Goal: Information Seeking & Learning: Understand process/instructions

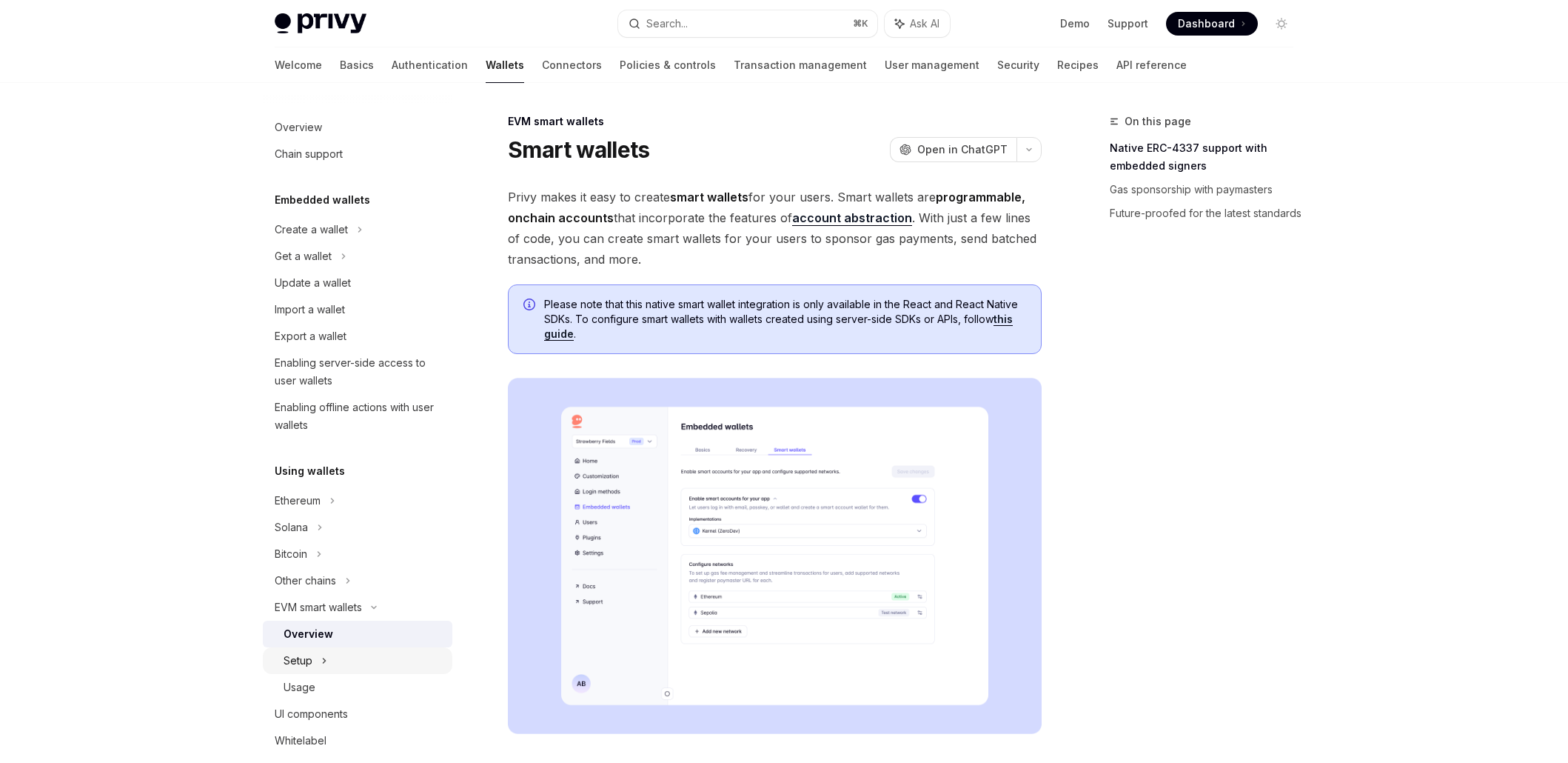
click at [301, 660] on div "Setup" at bounding box center [298, 660] width 29 height 18
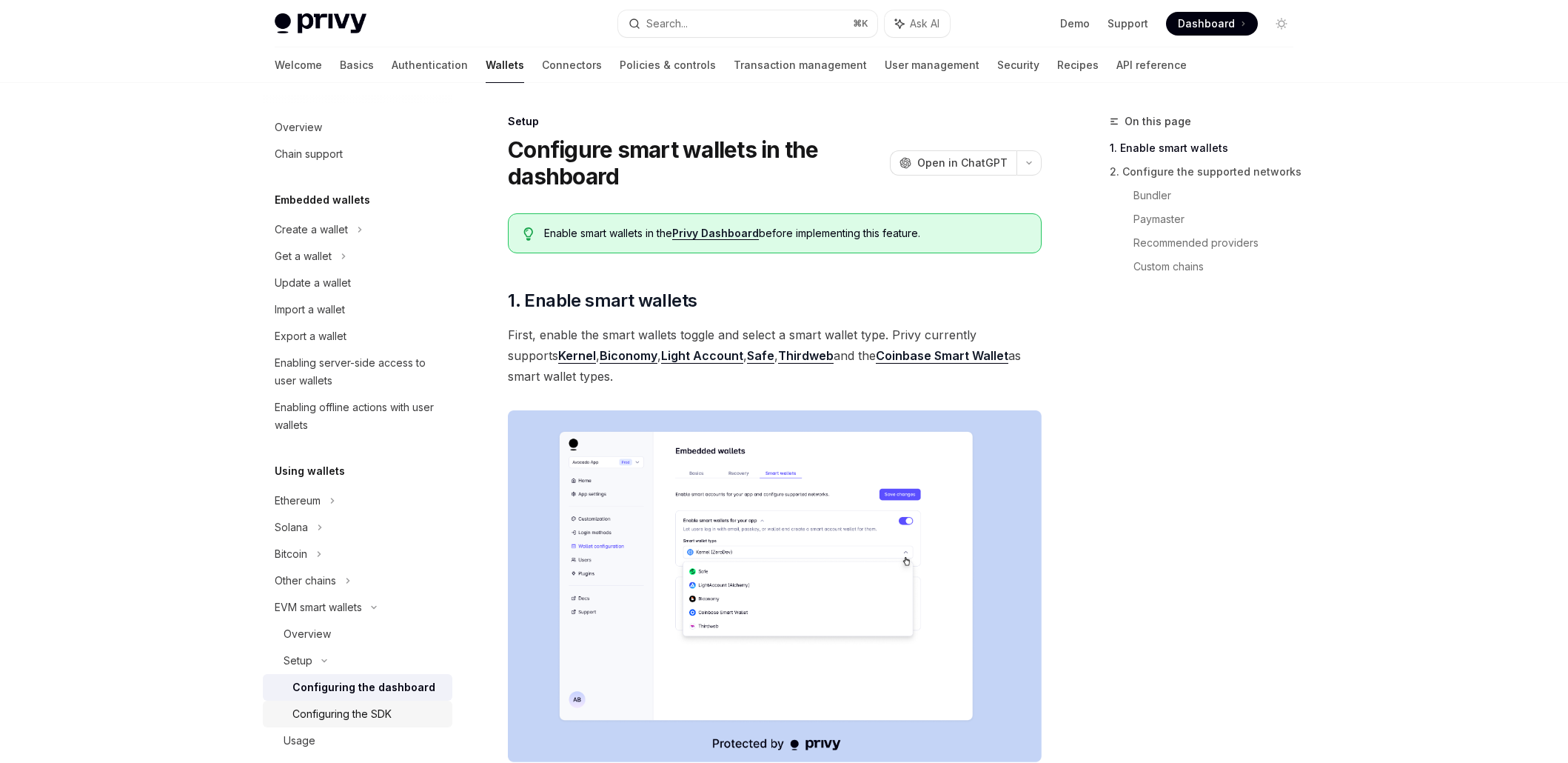
click at [340, 726] on link "Configuring the SDK" at bounding box center [358, 714] width 189 height 27
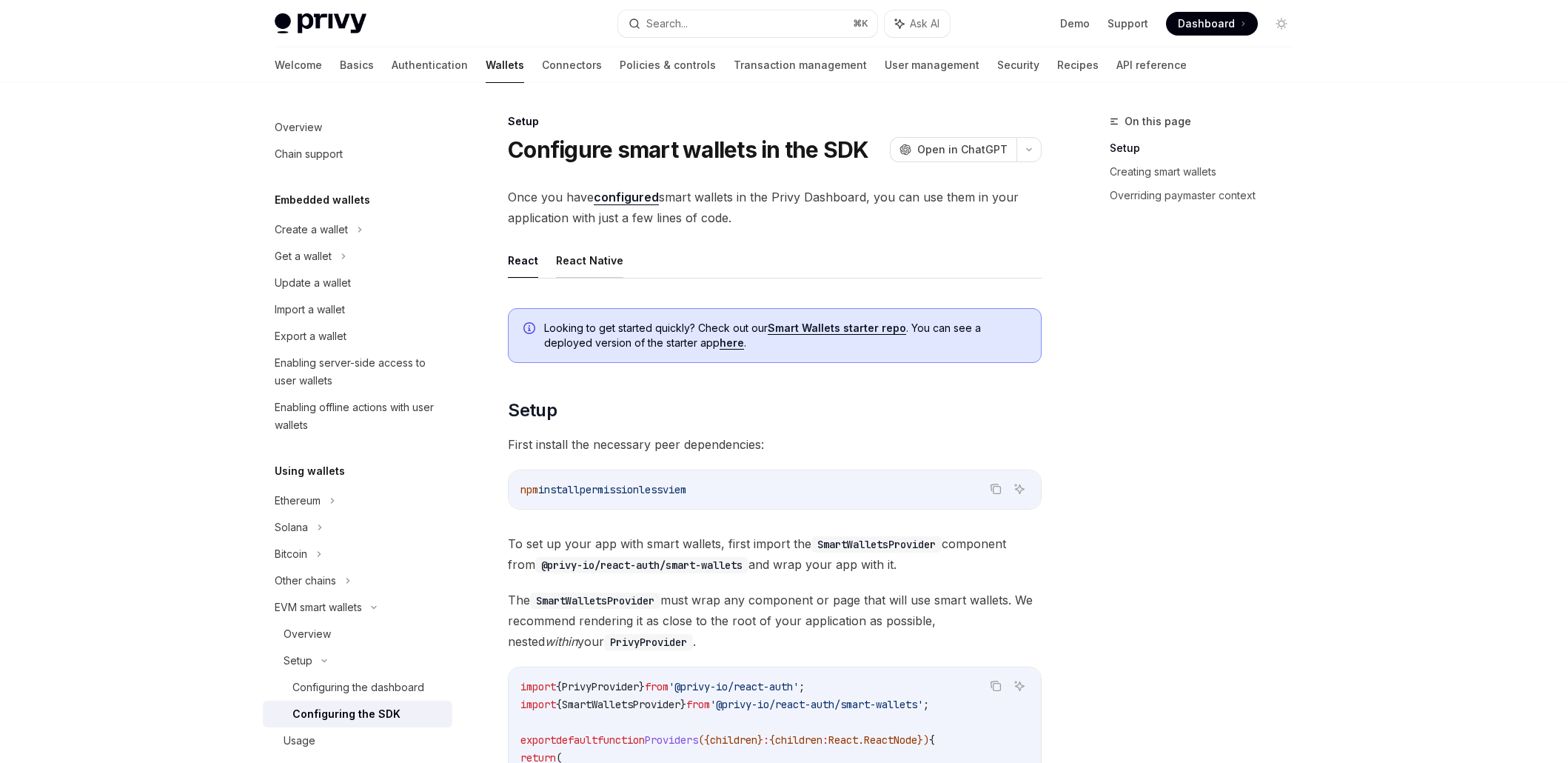
click at [601, 259] on button "React Native" at bounding box center [589, 260] width 68 height 35
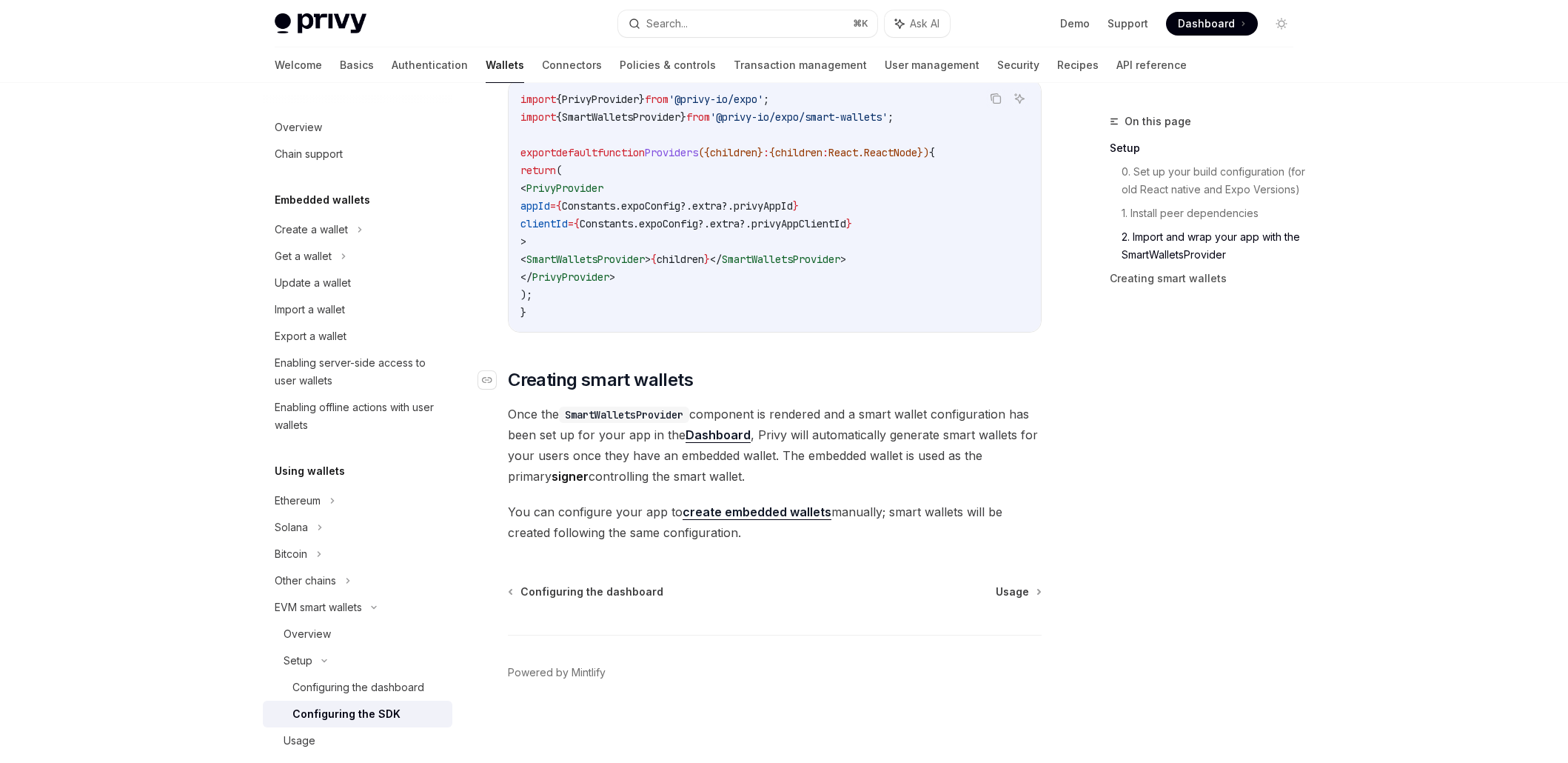
scroll to position [1165, 0]
click at [637, 414] on code "SmartWalletsProvider" at bounding box center [624, 415] width 130 height 16
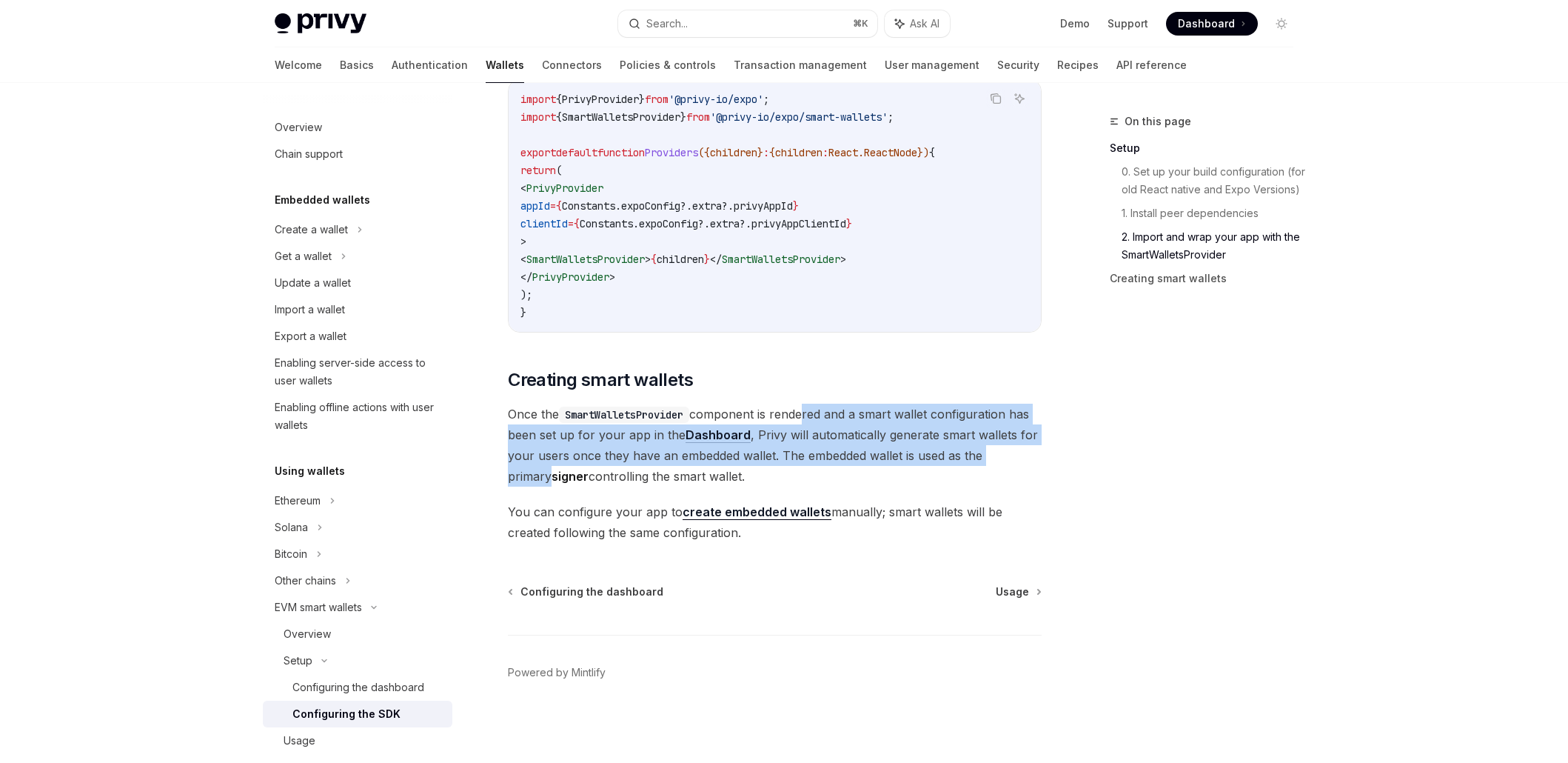
drag, startPoint x: 804, startPoint y: 415, endPoint x: 1039, endPoint y: 446, distance: 237.0
click at [1039, 446] on span "Once the SmartWalletsProvider component is rendered and a smart wallet configur…" at bounding box center [774, 445] width 534 height 83
drag, startPoint x: 1057, startPoint y: 463, endPoint x: 865, endPoint y: 411, distance: 198.9
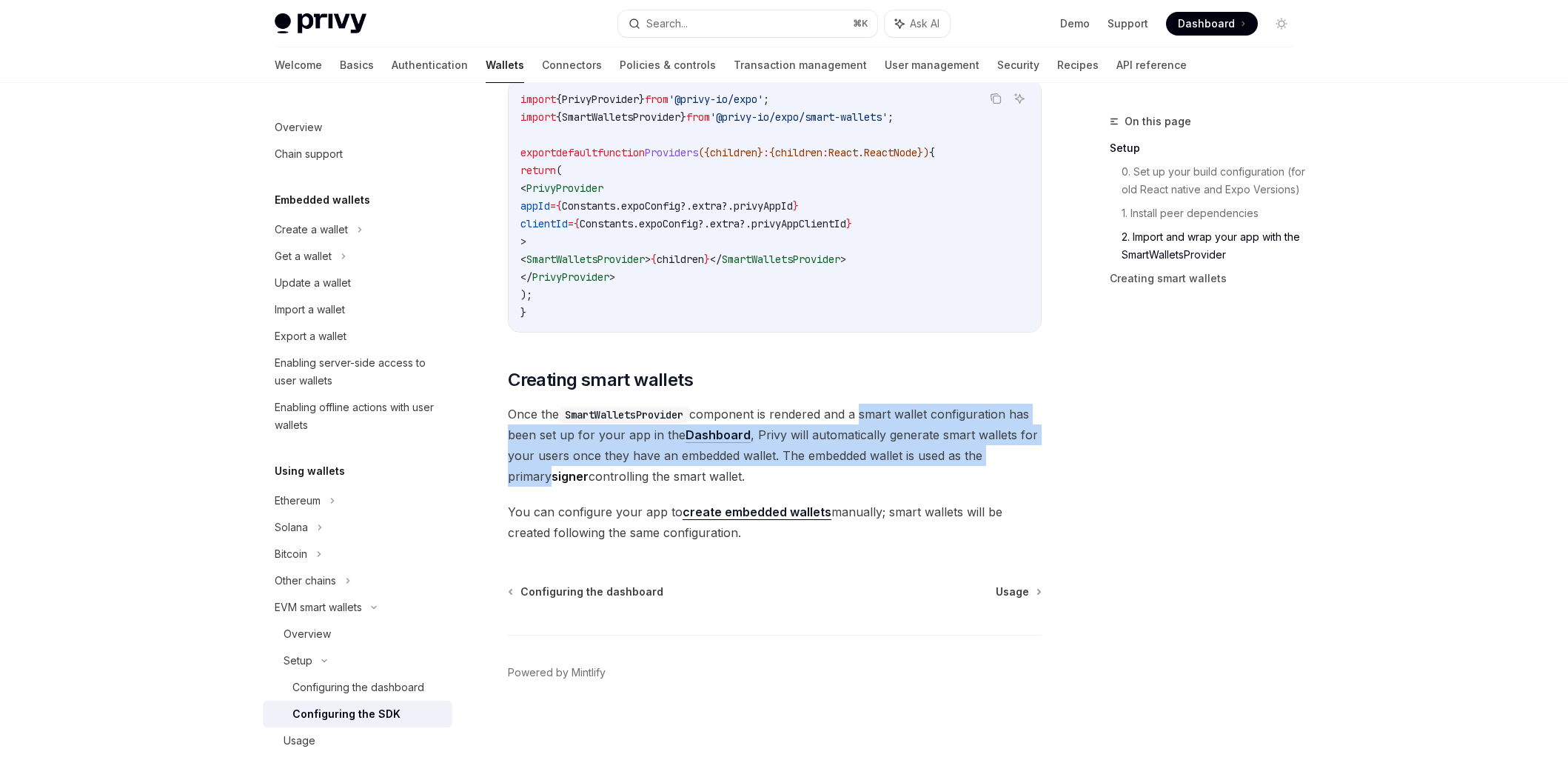
click at [865, 411] on span "Once the SmartWalletsProvider component is rendered and a smart wallet configur…" at bounding box center [774, 445] width 534 height 83
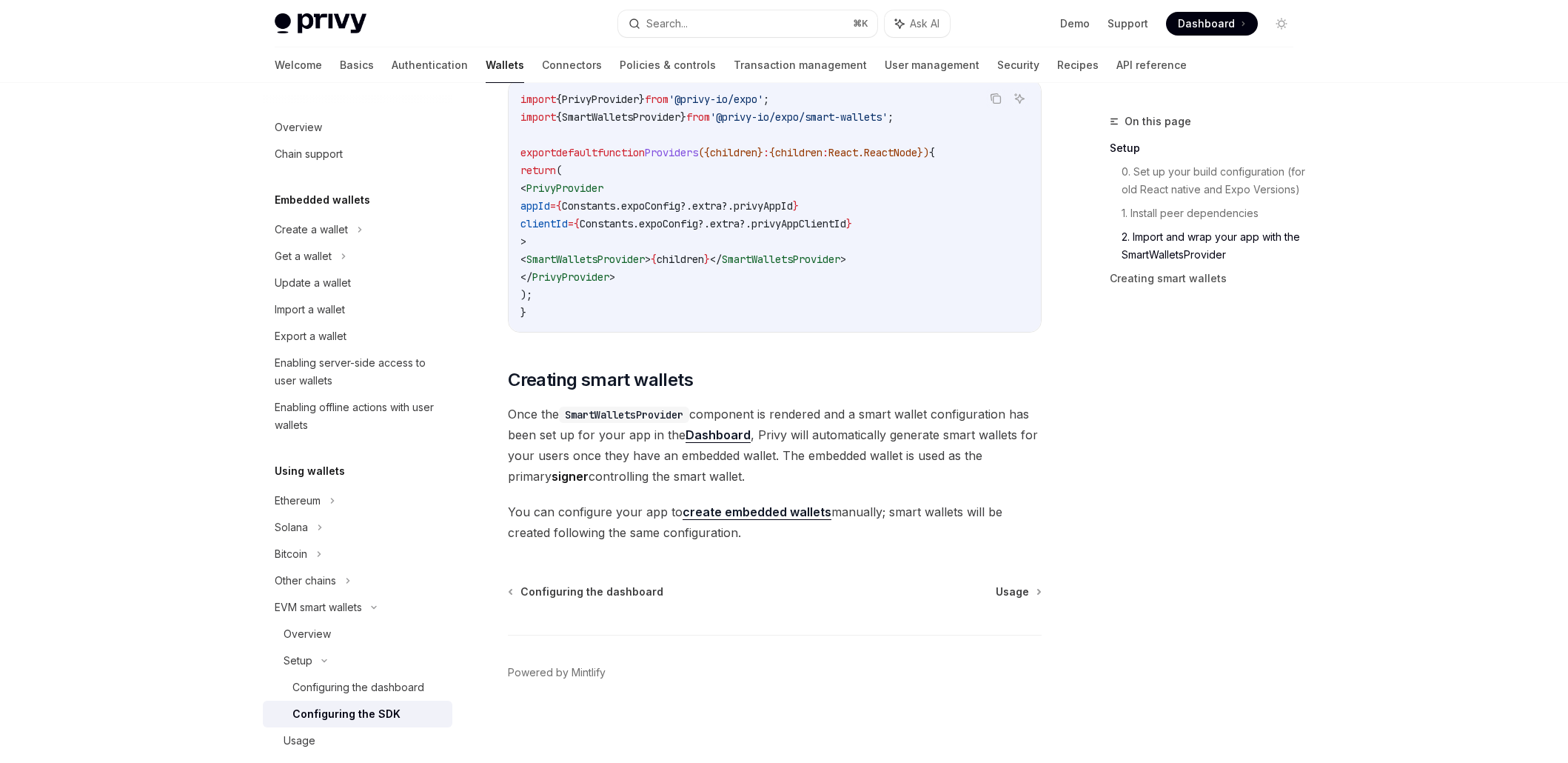
drag, startPoint x: 822, startPoint y: 468, endPoint x: 767, endPoint y: 407, distance: 82.1
click at [767, 407] on span "Once the SmartWalletsProvider component is rendered and a smart wallet configur…" at bounding box center [774, 445] width 534 height 83
click at [767, 407] on span "Once the SmartWalletsProvider component is rendered and a smart wallet configur…" at bounding box center [774, 445] width 534 height 83
drag, startPoint x: 802, startPoint y: 476, endPoint x: 757, endPoint y: 413, distance: 77.4
click at [757, 413] on span "Once the SmartWalletsProvider component is rendered and a smart wallet configur…" at bounding box center [774, 445] width 534 height 83
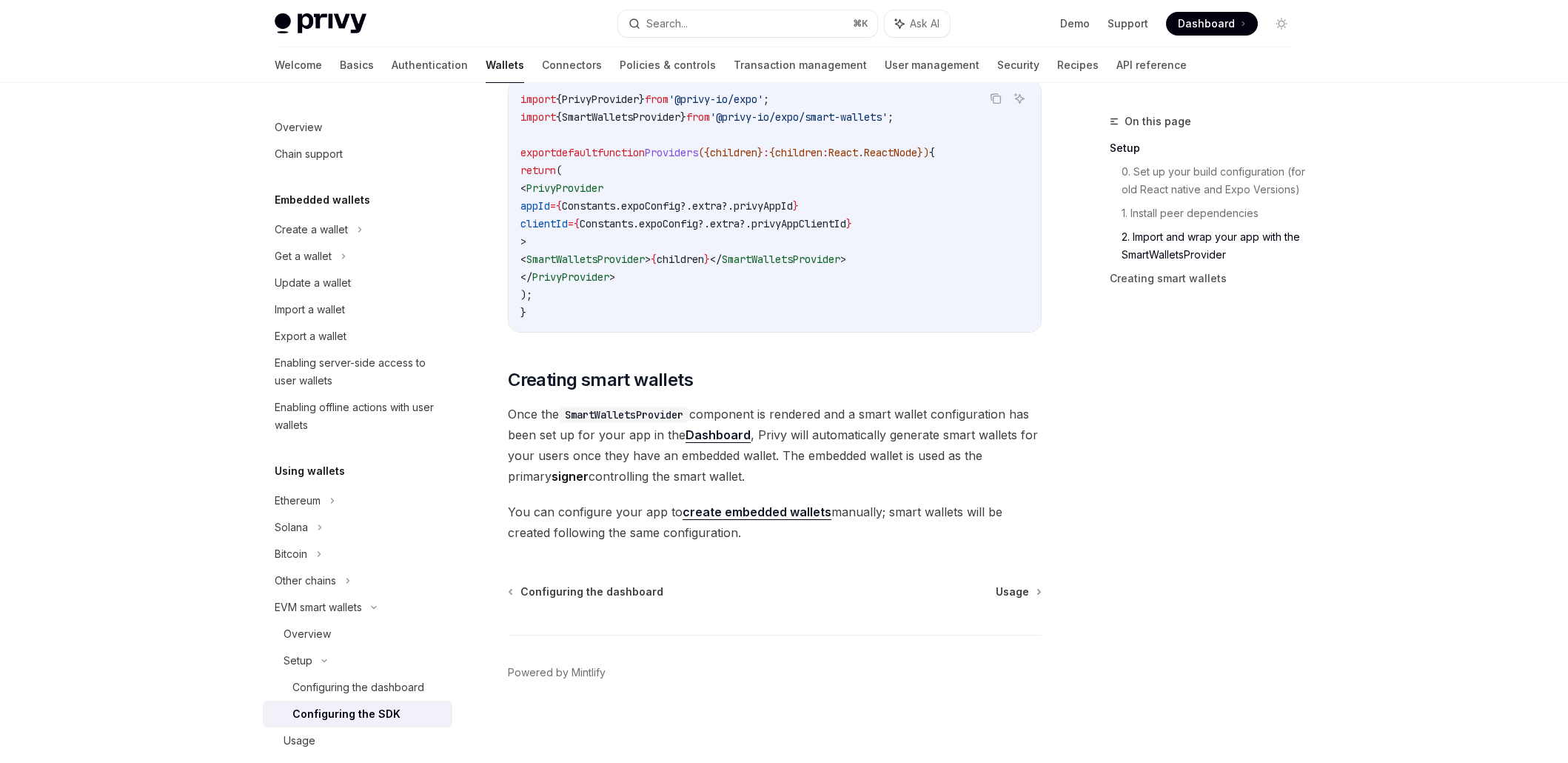
click at [757, 413] on span "Once the SmartWalletsProvider component is rendered and a smart wallet configur…" at bounding box center [774, 445] width 534 height 83
drag, startPoint x: 769, startPoint y: 528, endPoint x: 576, endPoint y: 492, distance: 196.3
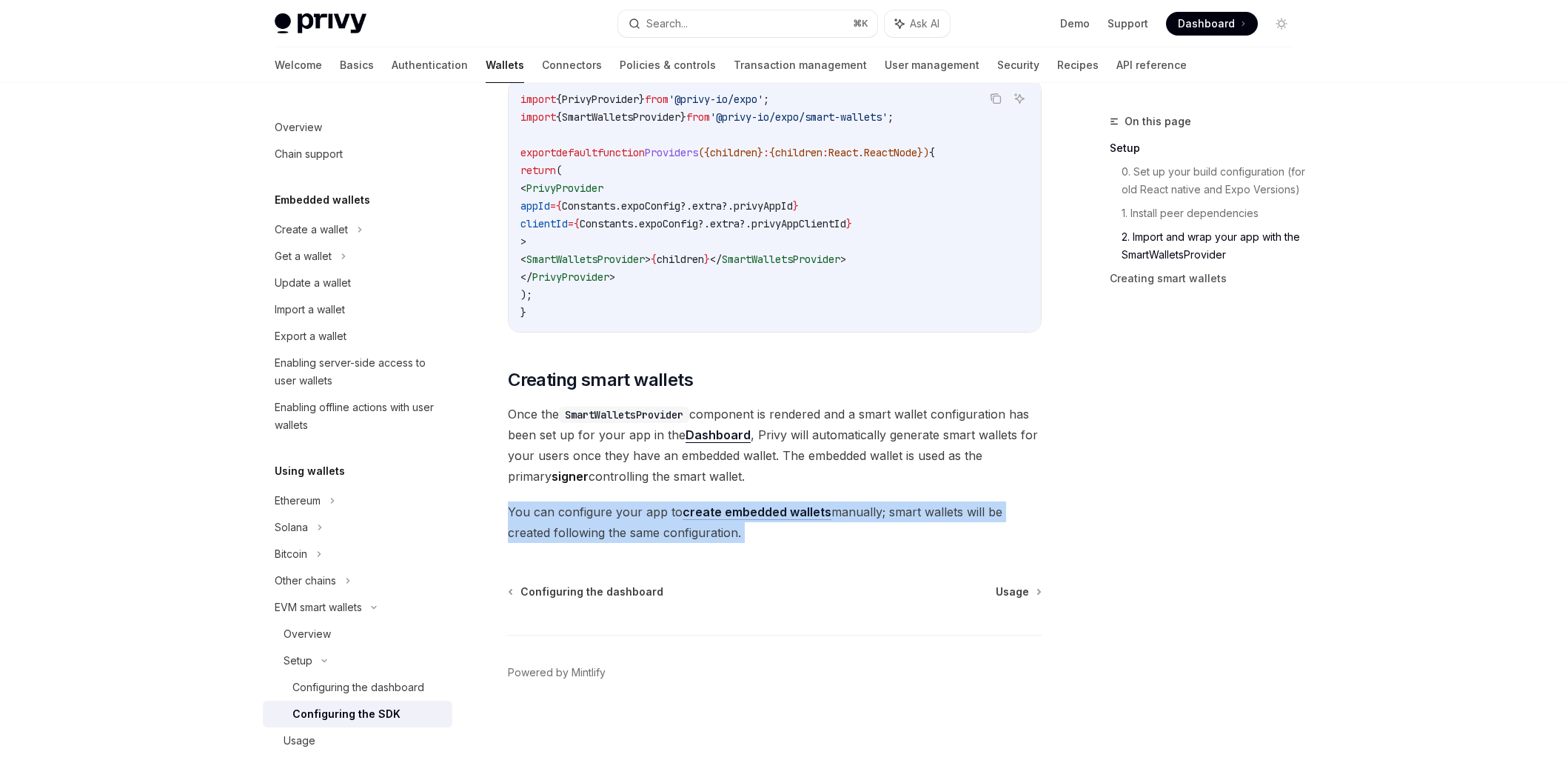
drag, startPoint x: 505, startPoint y: 500, endPoint x: 731, endPoint y: 556, distance: 232.8
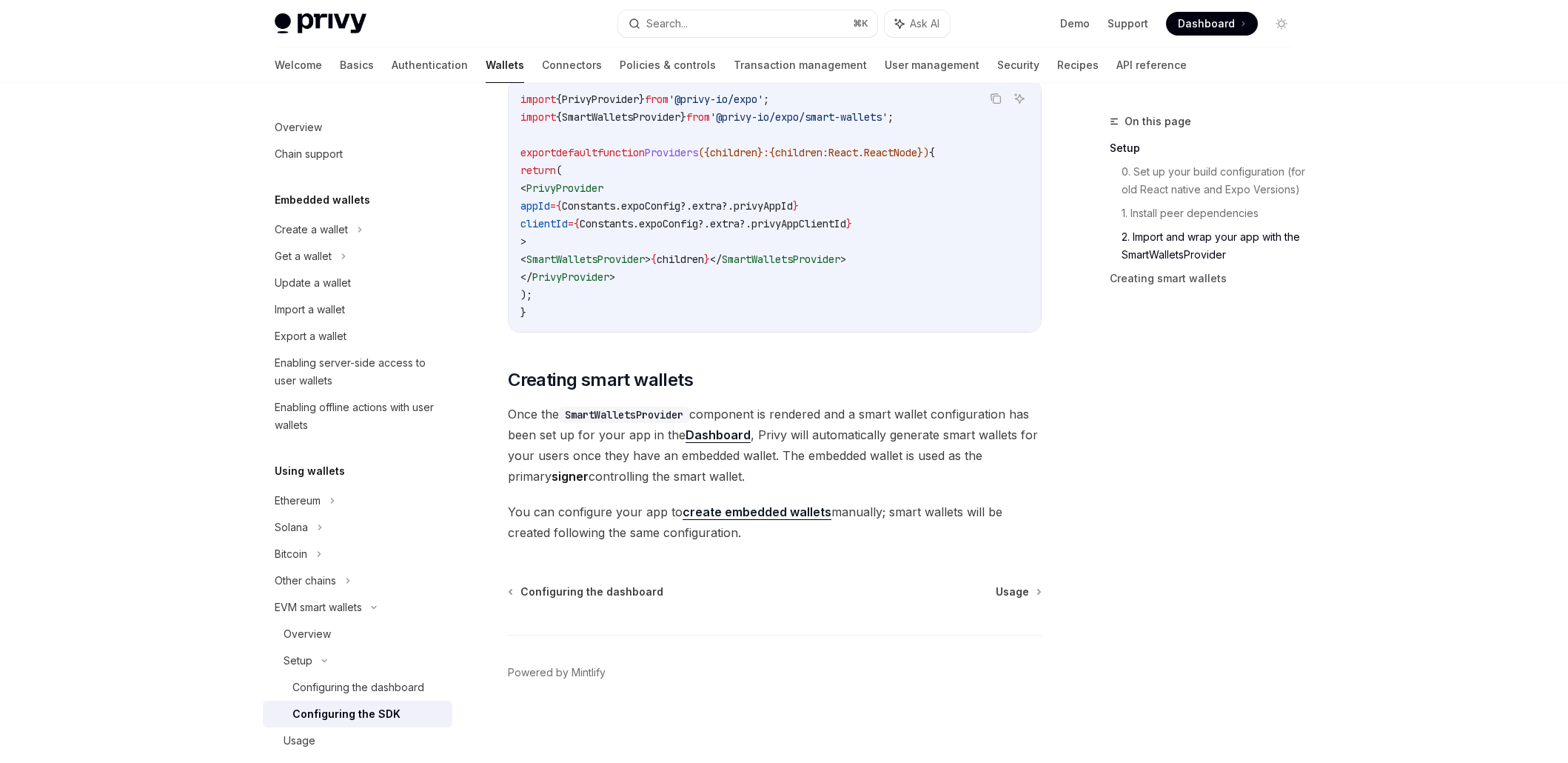
click at [758, 512] on link "create embedded wallets" at bounding box center [757, 512] width 149 height 16
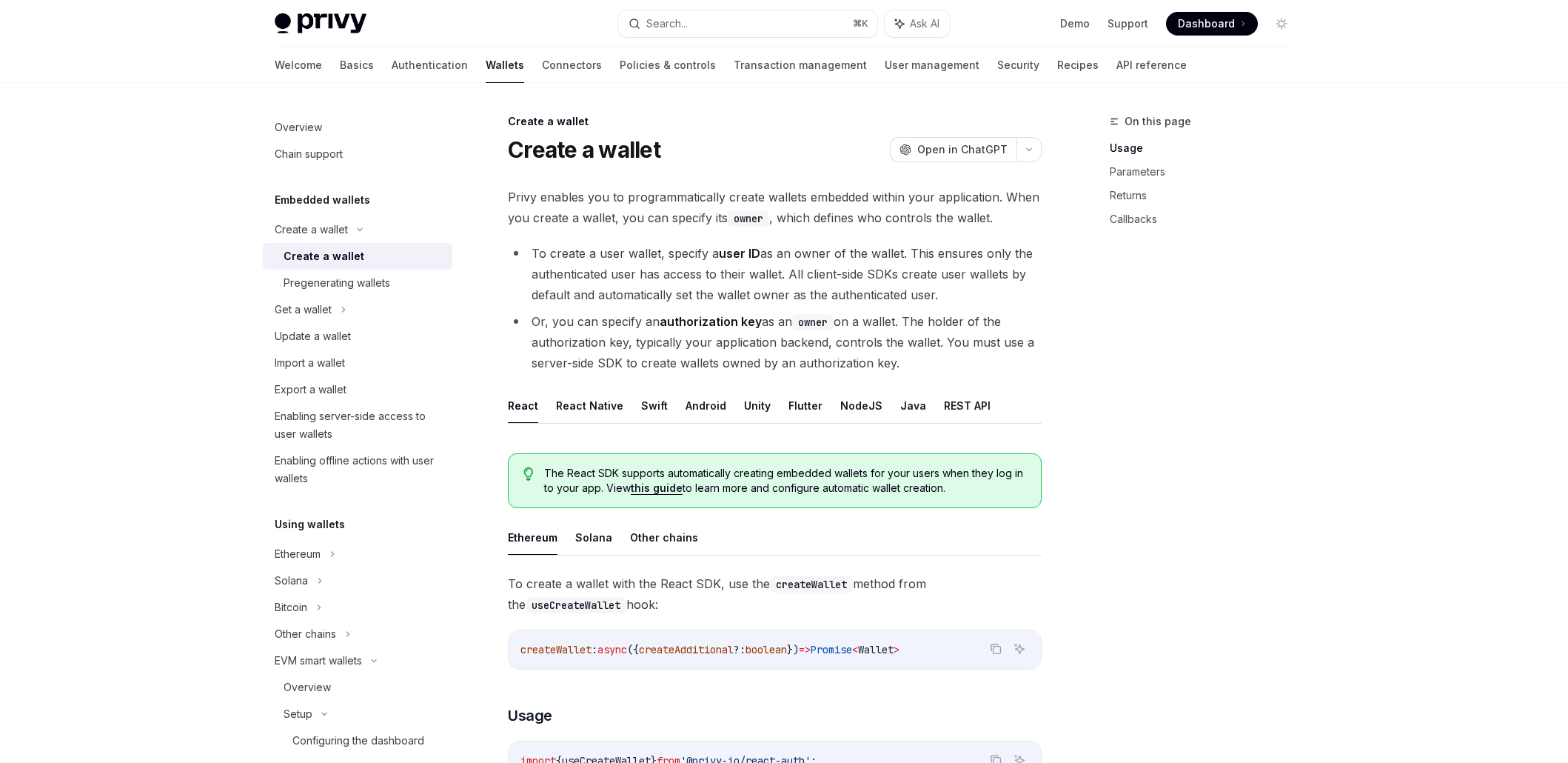
click at [590, 406] on button "React Native" at bounding box center [589, 406] width 68 height 35
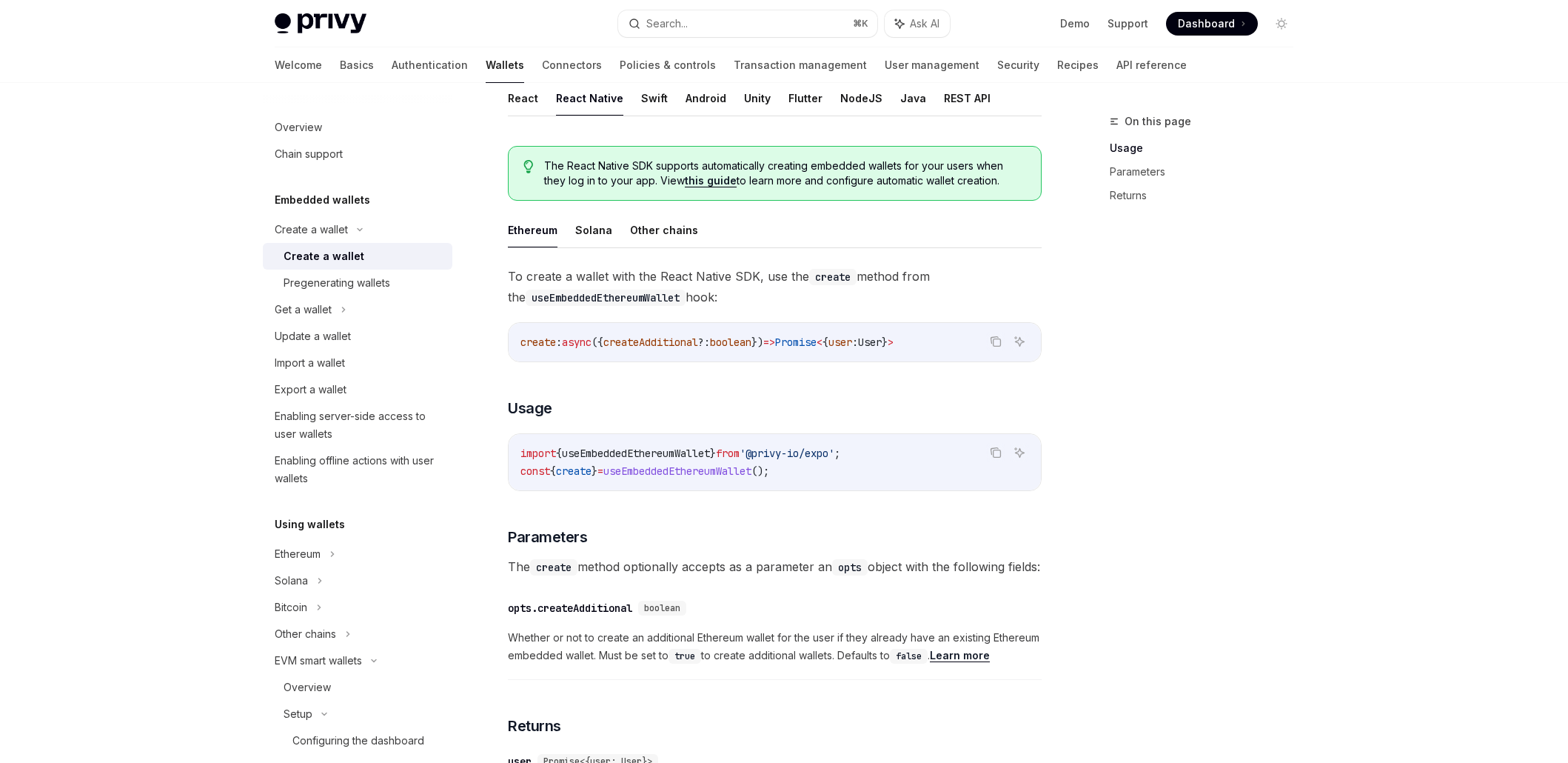
scroll to position [329, 0]
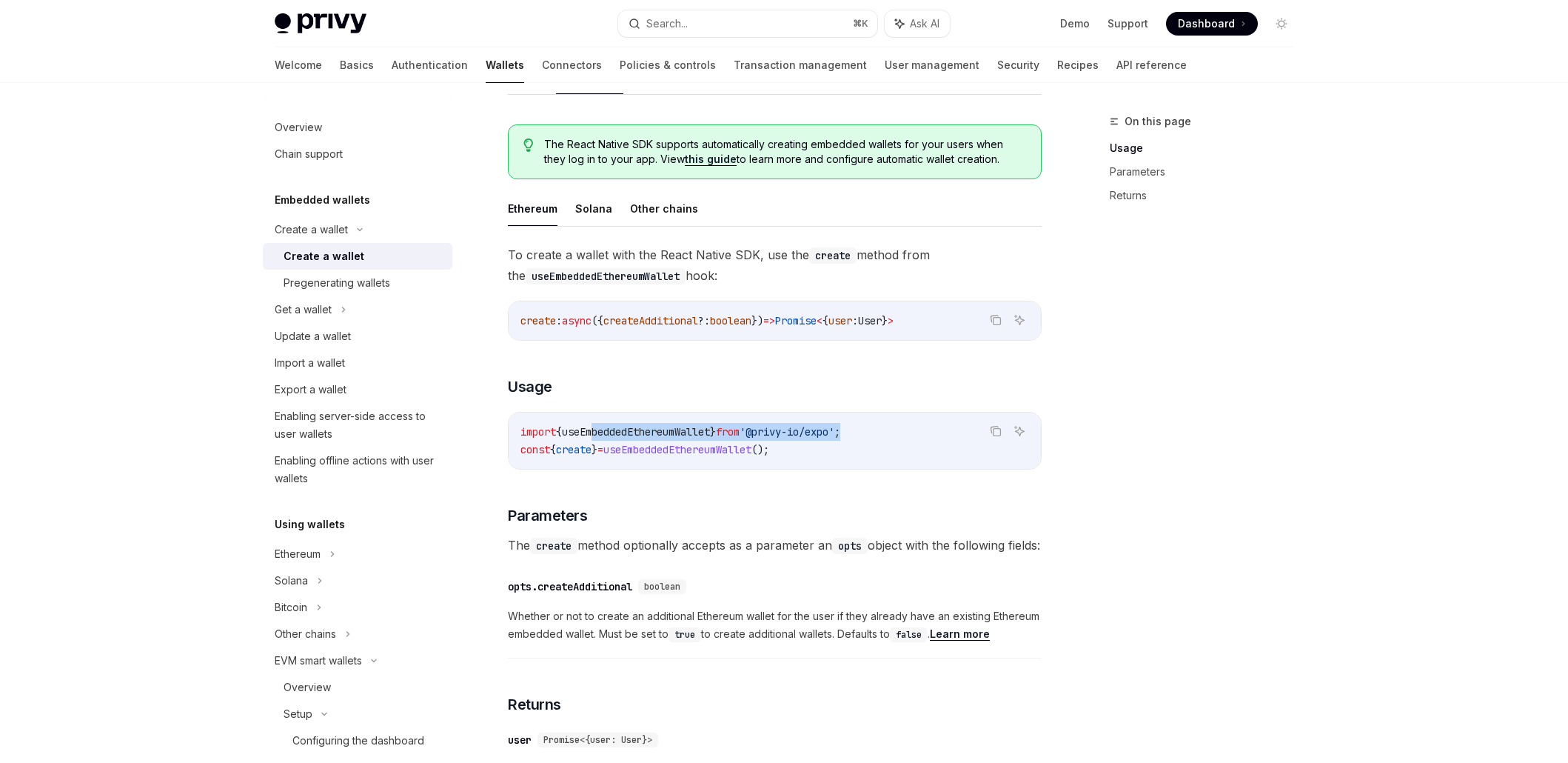
drag, startPoint x: 905, startPoint y: 429, endPoint x: 599, endPoint y: 429, distance: 306.0
click at [599, 429] on code "import { useEmbeddedEthereumWallet } from '@privy-io/expo' ; const { create } =…" at bounding box center [775, 441] width 509 height 36
drag, startPoint x: 810, startPoint y: 448, endPoint x: 518, endPoint y: 450, distance: 292.0
click at [518, 450] on div "import { useEmbeddedEthereumWallet } from '@privy-io/expo' ; const { create } =…" at bounding box center [774, 441] width 532 height 56
copy span "const { create } = useEmbeddedEthereumWallet ();"
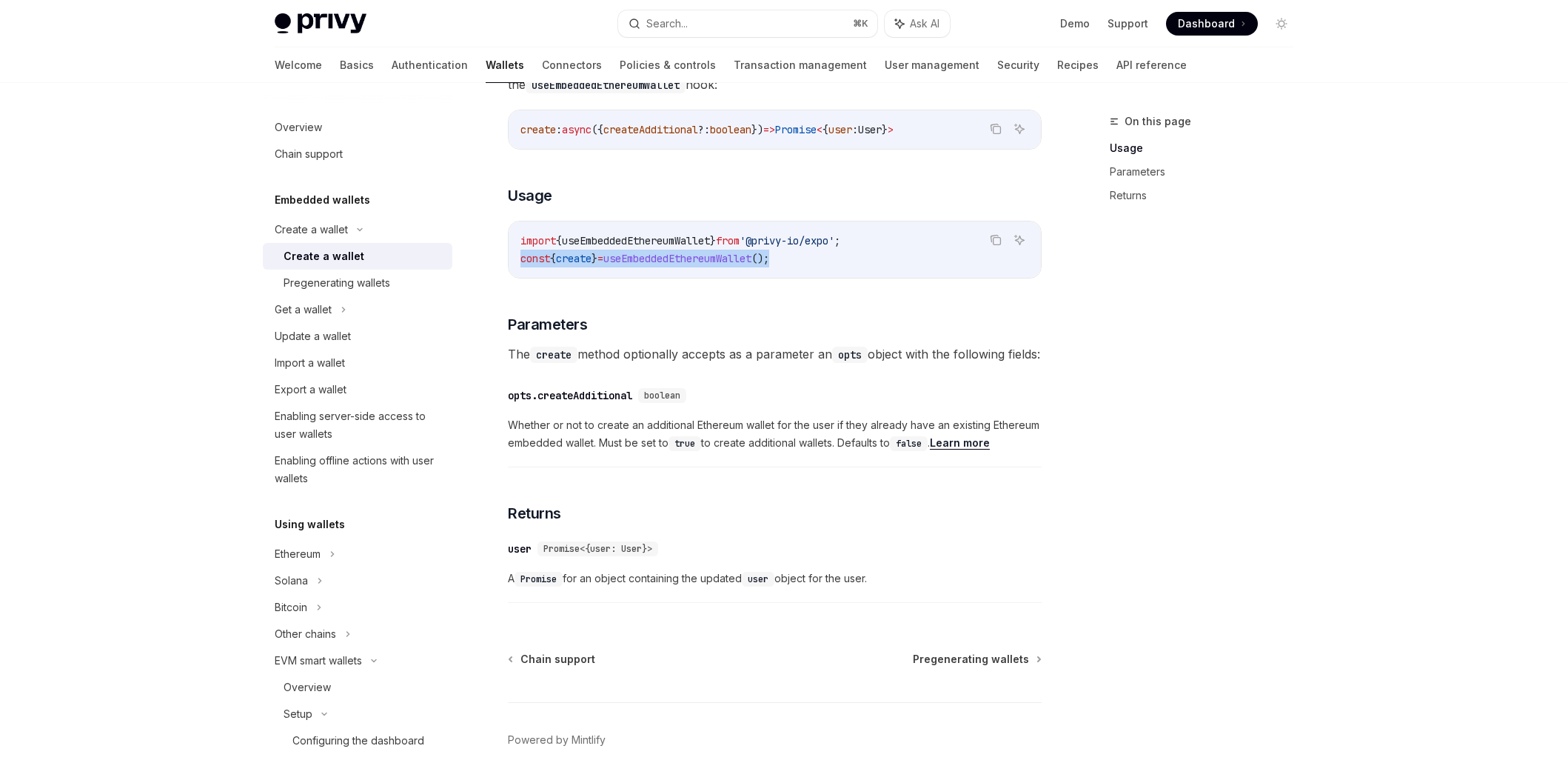
scroll to position [511, 0]
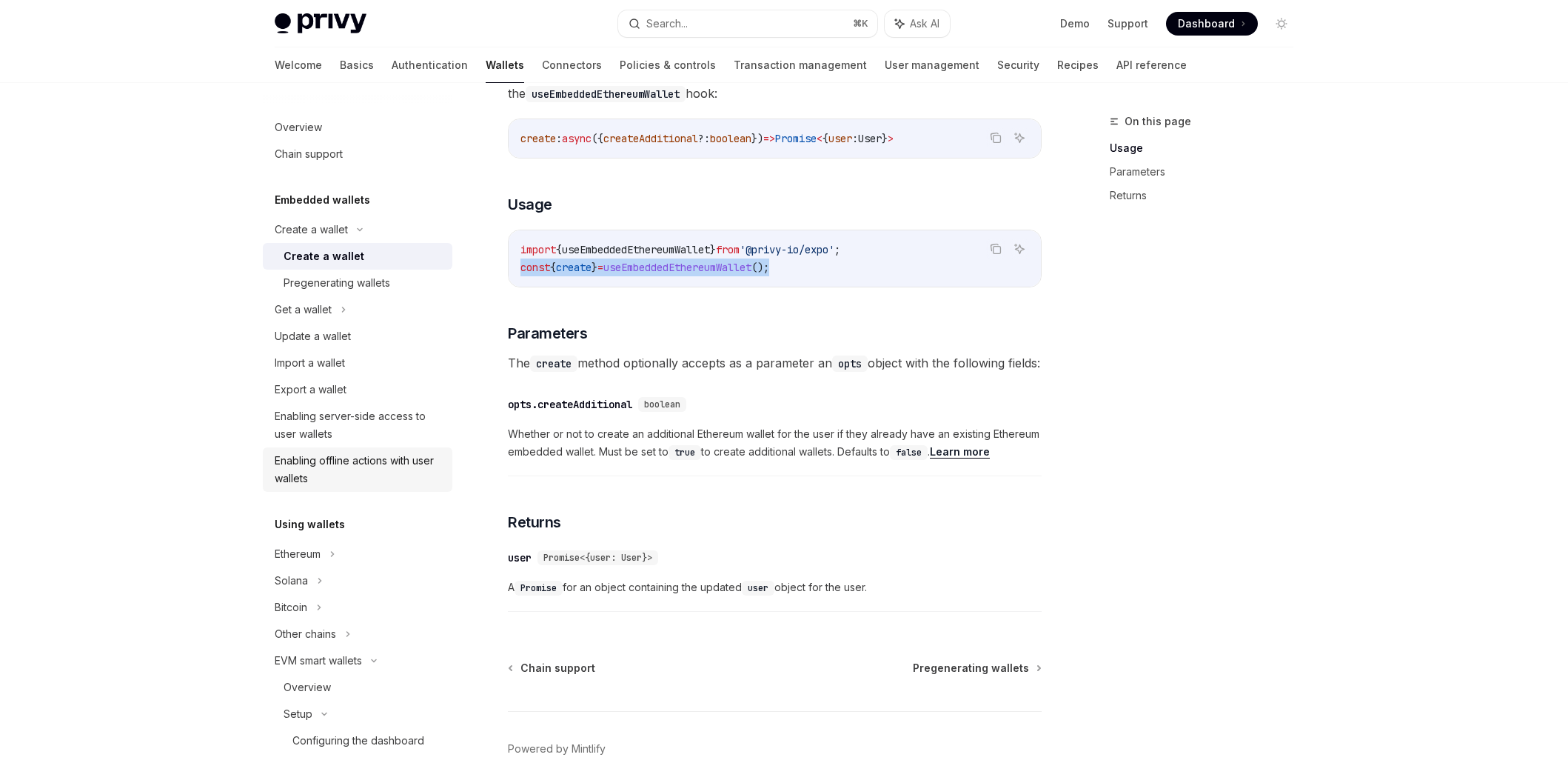
click at [347, 474] on div "Enabling offline actions with user wallets" at bounding box center [359, 469] width 169 height 36
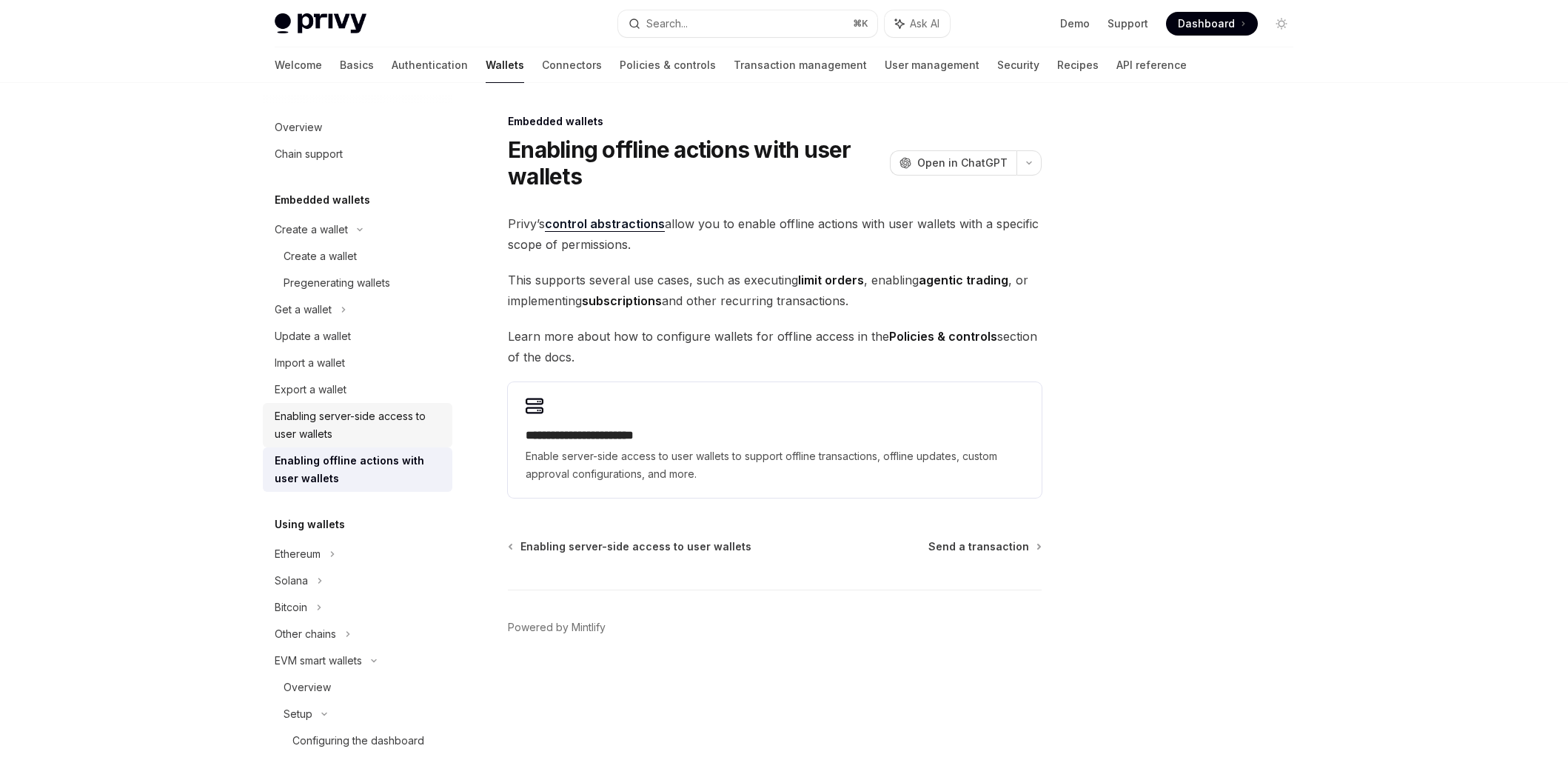
click at [356, 438] on div "Enabling server-side access to user wallets" at bounding box center [359, 425] width 169 height 36
type textarea "*"
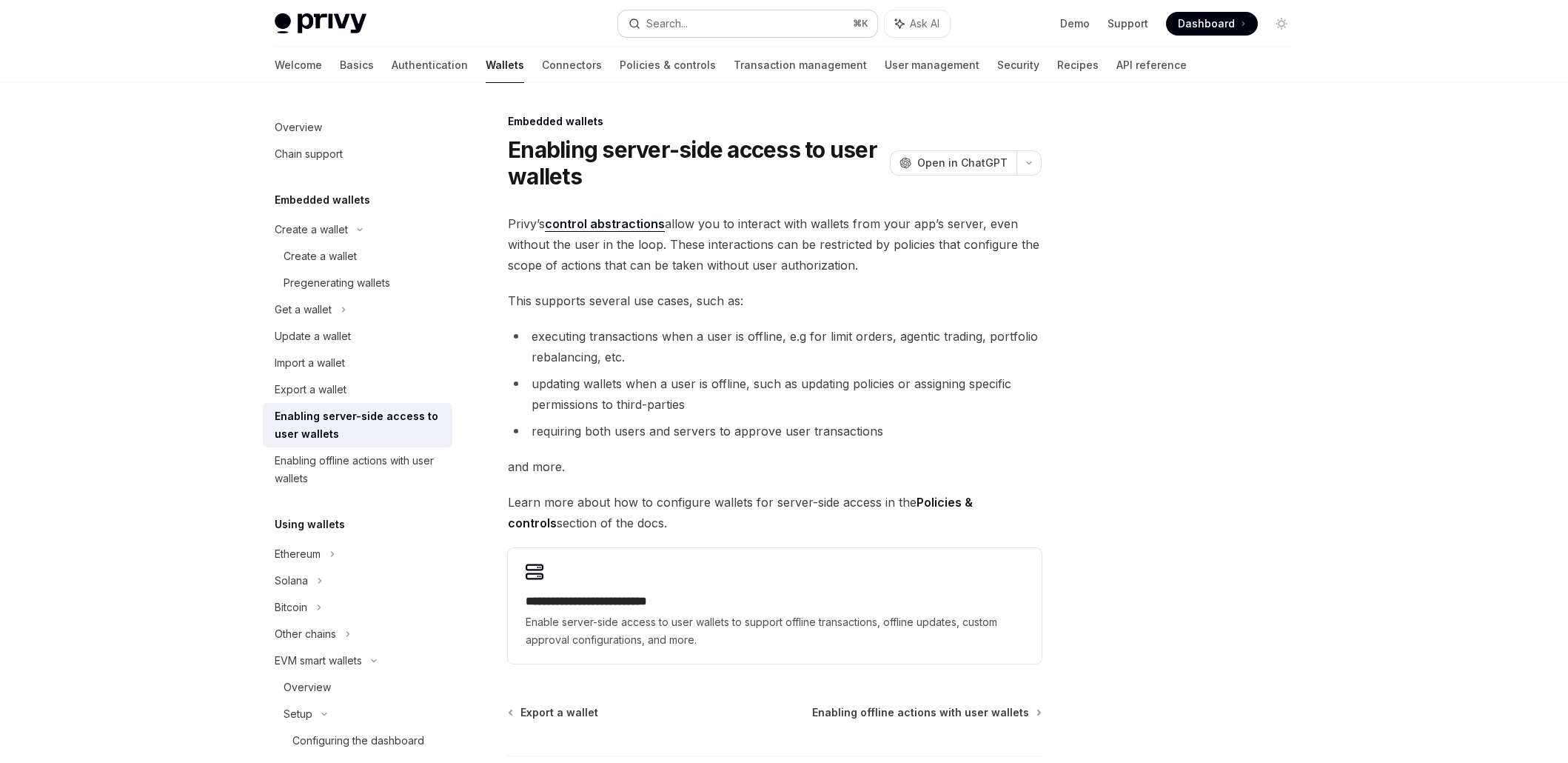
click at [650, 13] on button "Search... ⌘ K" at bounding box center [747, 24] width 259 height 27
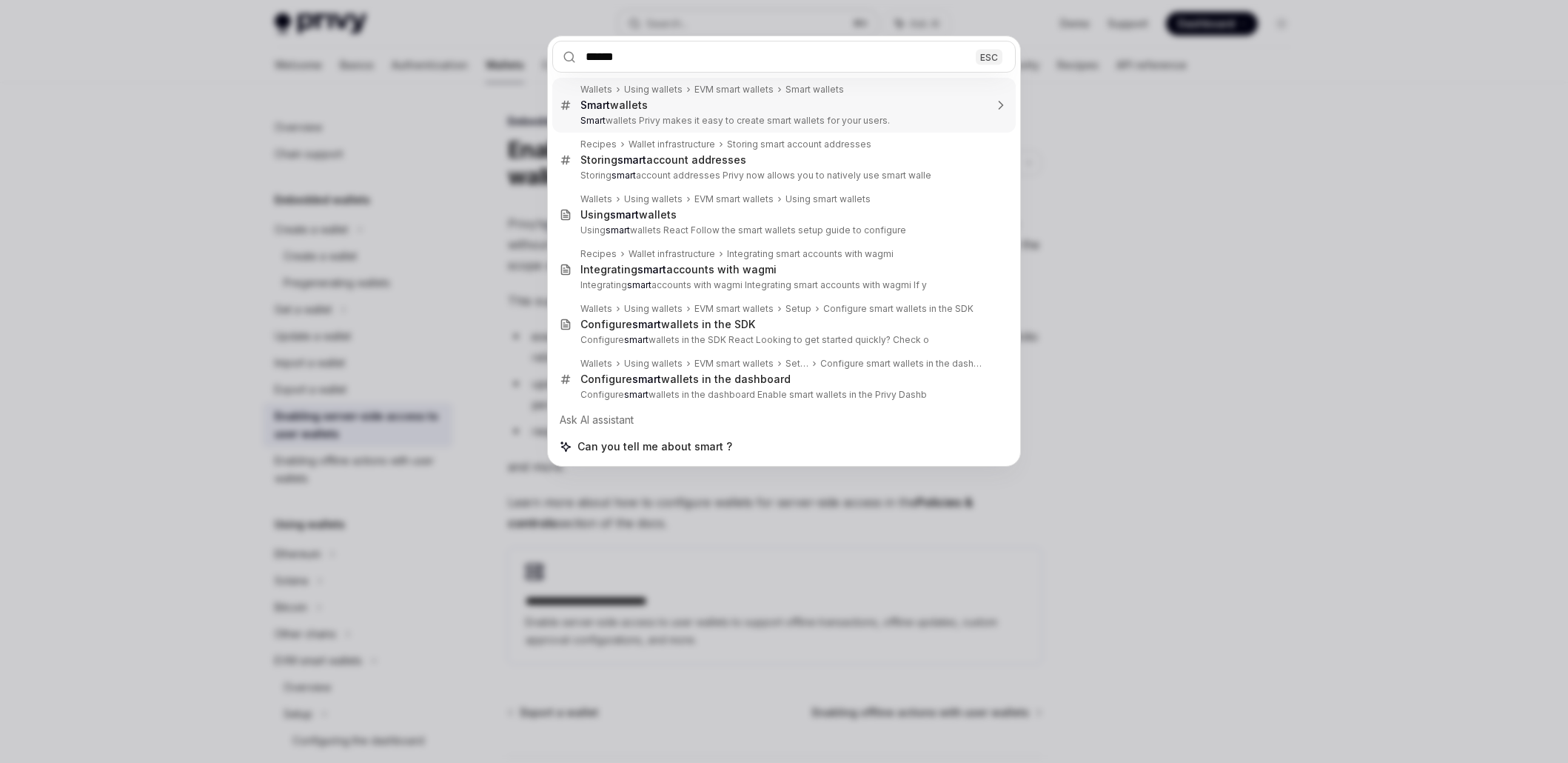
type input "*******"
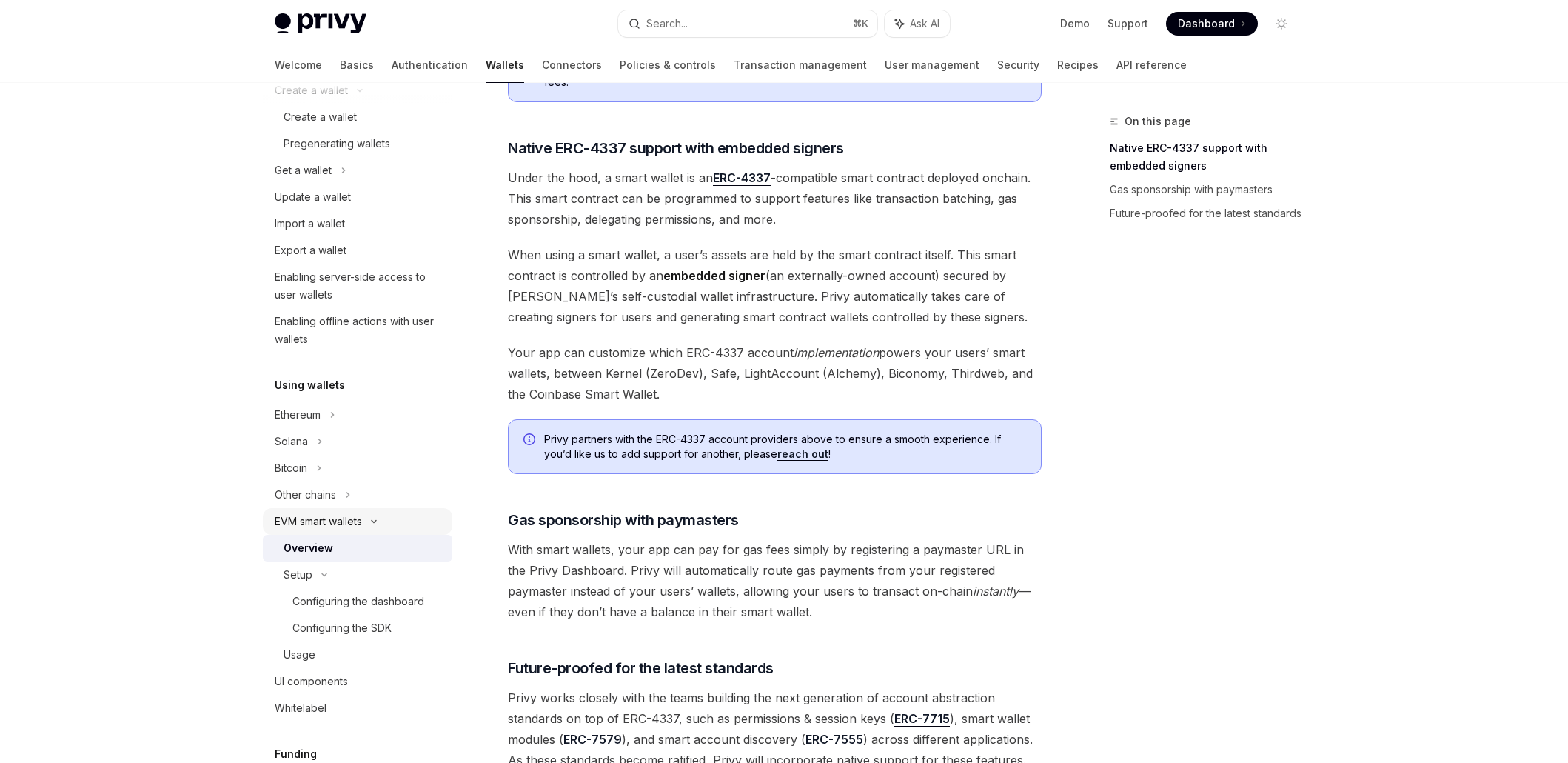
scroll to position [140, 0]
click at [382, 608] on div "Configuring the dashboard" at bounding box center [359, 601] width 132 height 18
click at [390, 629] on div "Configuring the SDK" at bounding box center [342, 627] width 99 height 18
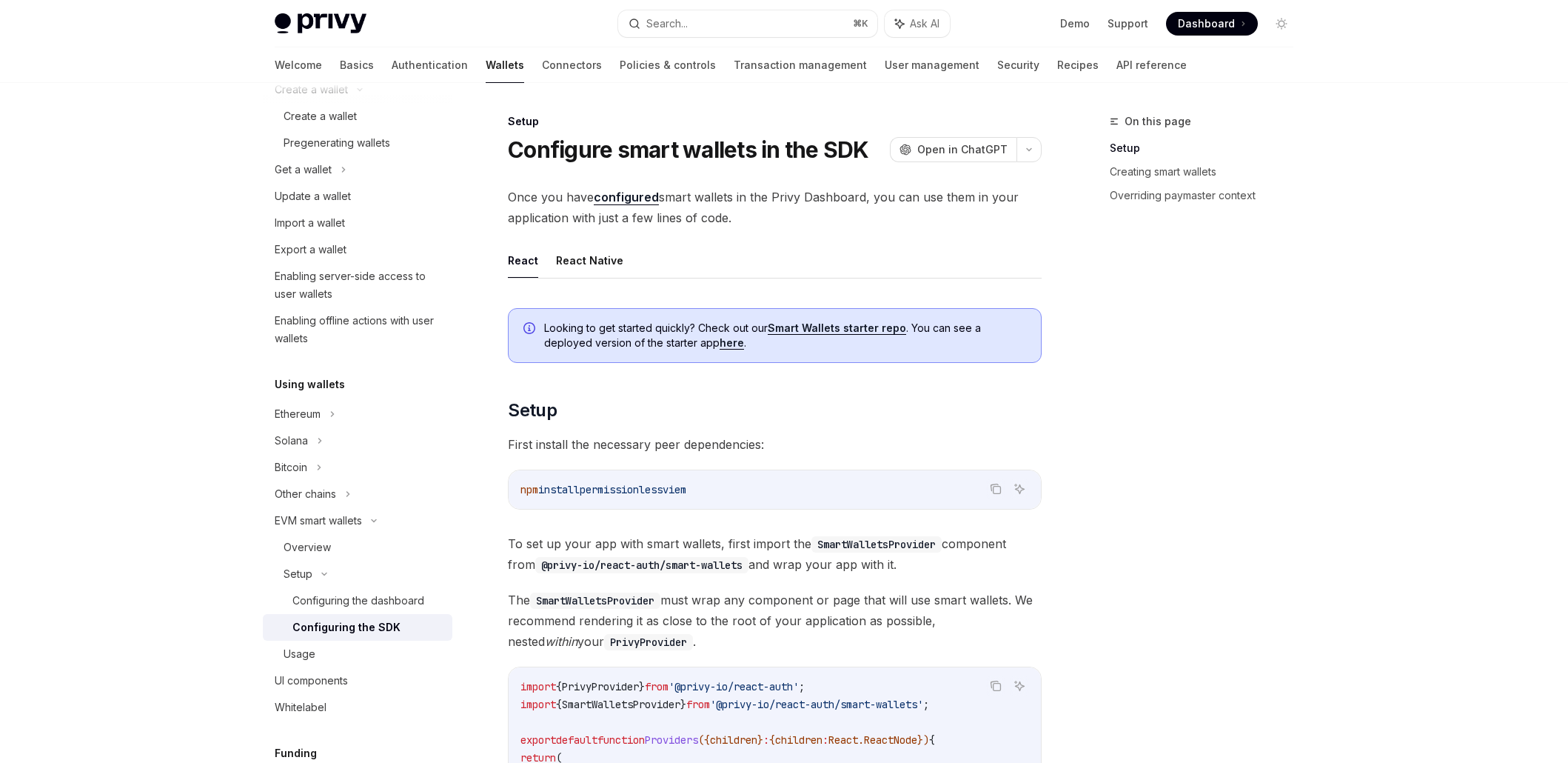
click at [388, 621] on div "Configuring the SDK" at bounding box center [347, 627] width 108 height 18
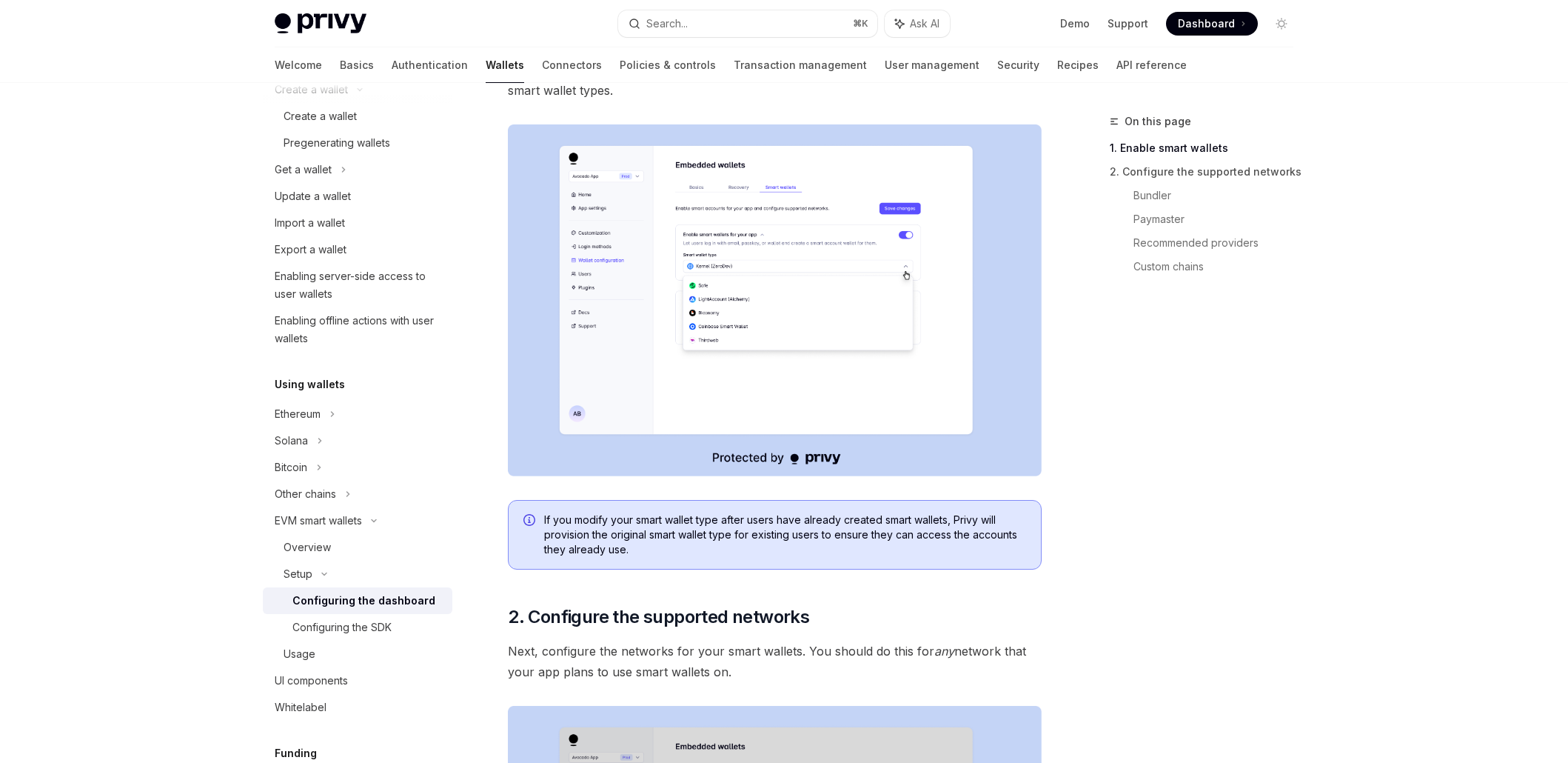
scroll to position [204, 0]
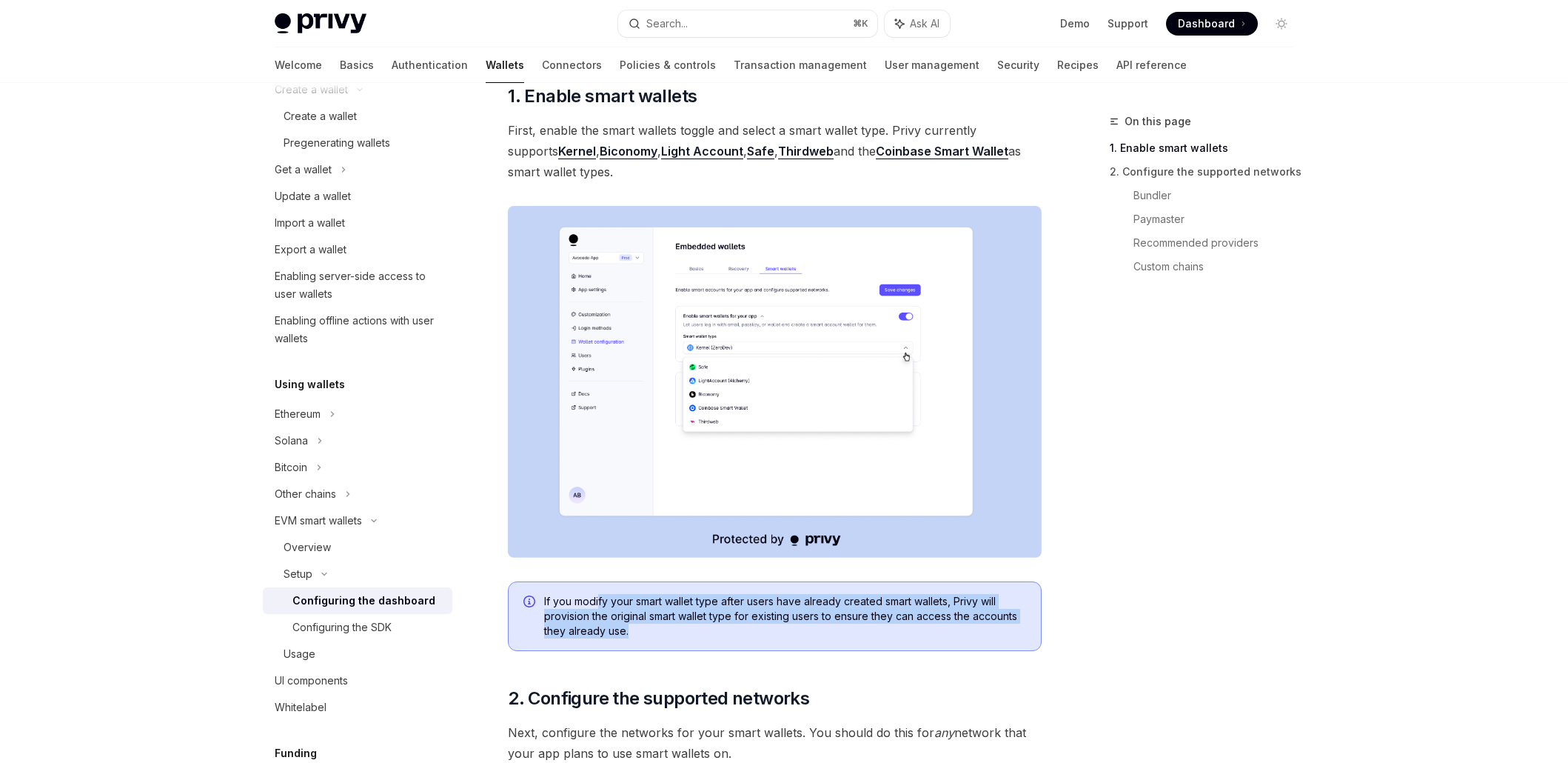
drag, startPoint x: 598, startPoint y: 600, endPoint x: 777, endPoint y: 635, distance: 182.4
click at [777, 635] on span "If you modify your smart wallet type after users have already created smart wal…" at bounding box center [785, 617] width 482 height 45
drag, startPoint x: 834, startPoint y: 635, endPoint x: 541, endPoint y: 592, distance: 296.1
click at [542, 593] on div "If you modify your smart wallet type after users have already created smart wal…" at bounding box center [774, 617] width 534 height 70
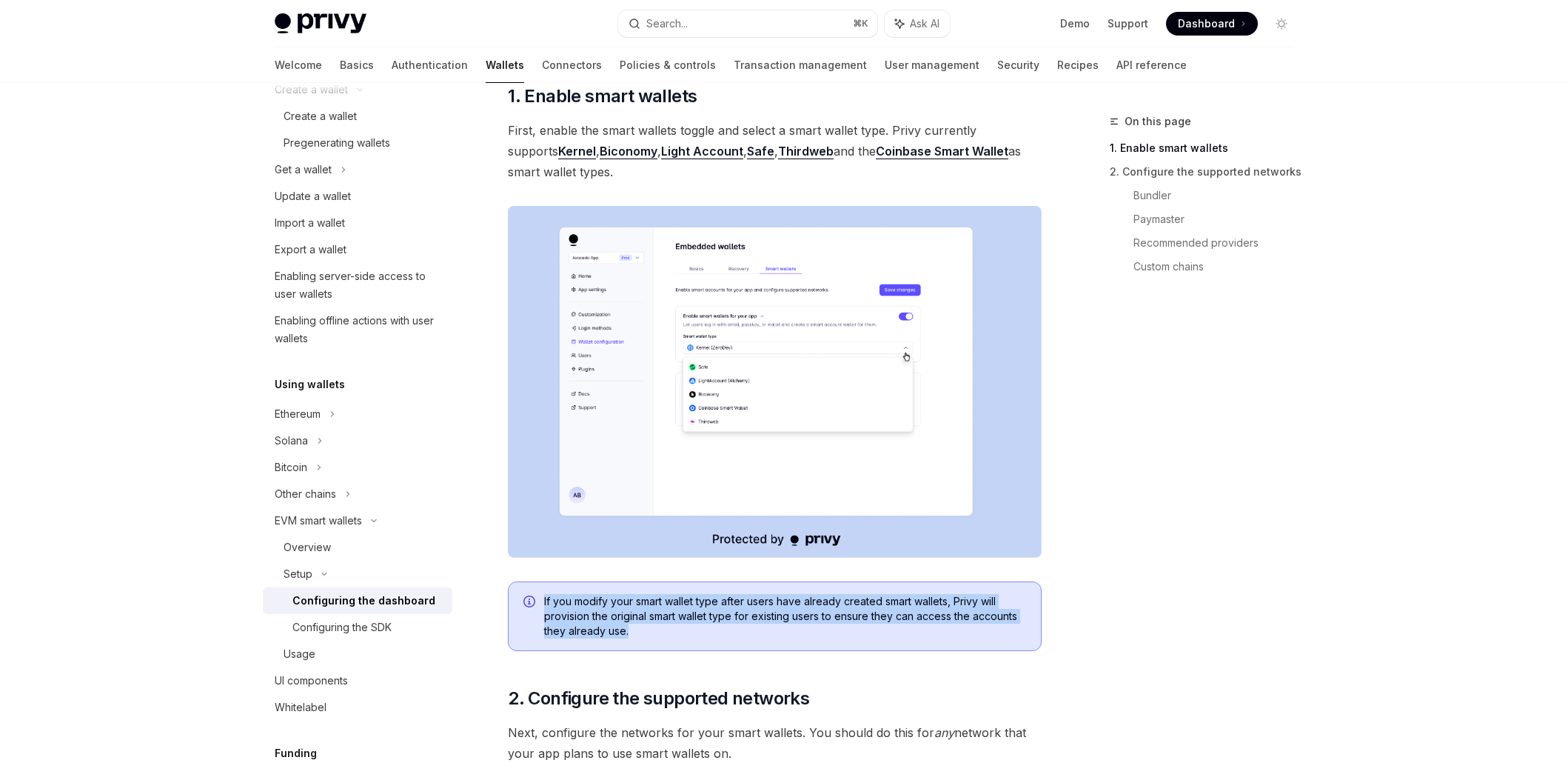
click at [541, 592] on div "If you modify your smart wallet type after users have already created smart wal…" at bounding box center [774, 617] width 534 height 70
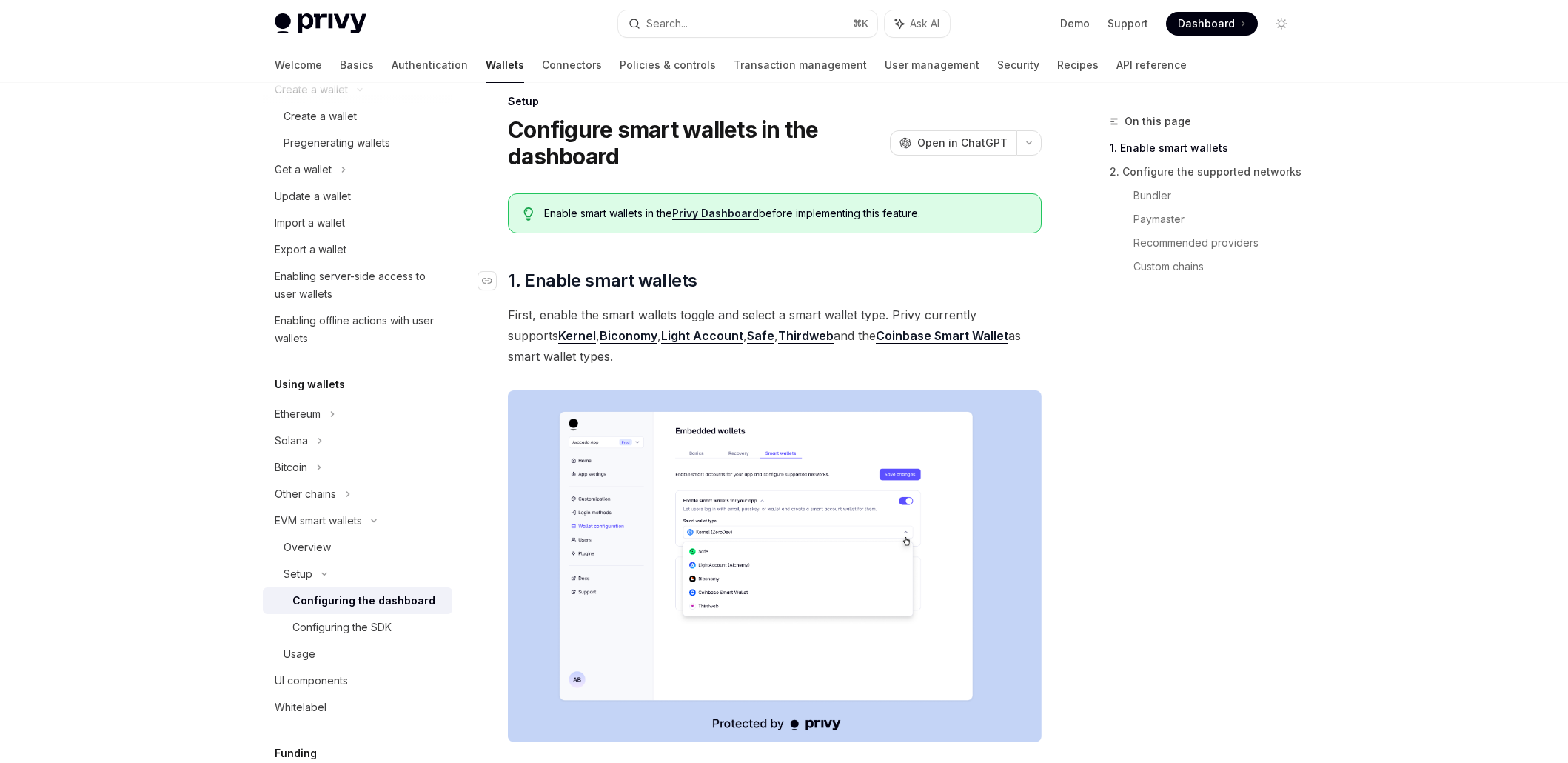
scroll to position [0, 0]
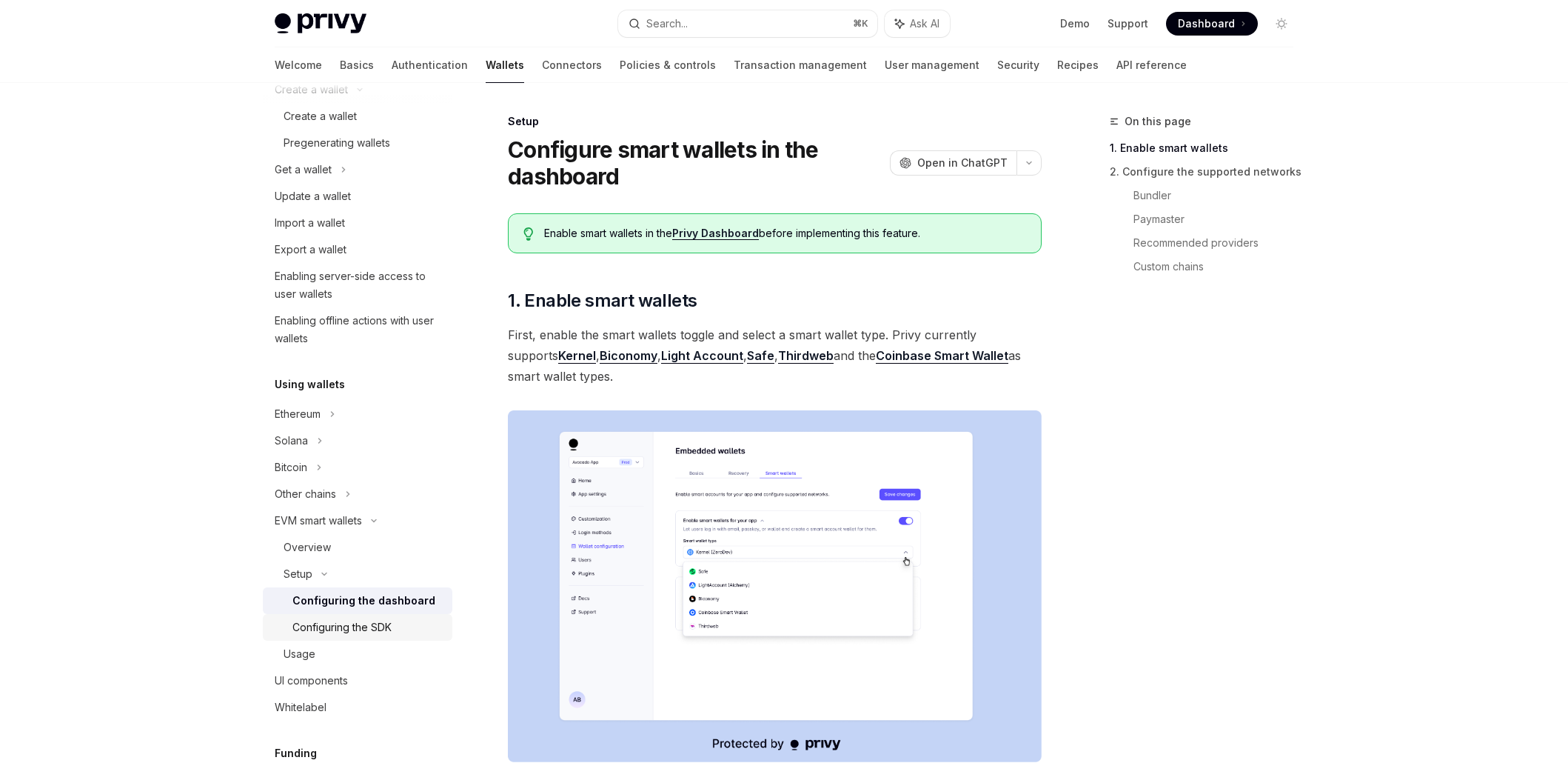
click at [355, 617] on link "Configuring the SDK" at bounding box center [358, 628] width 189 height 27
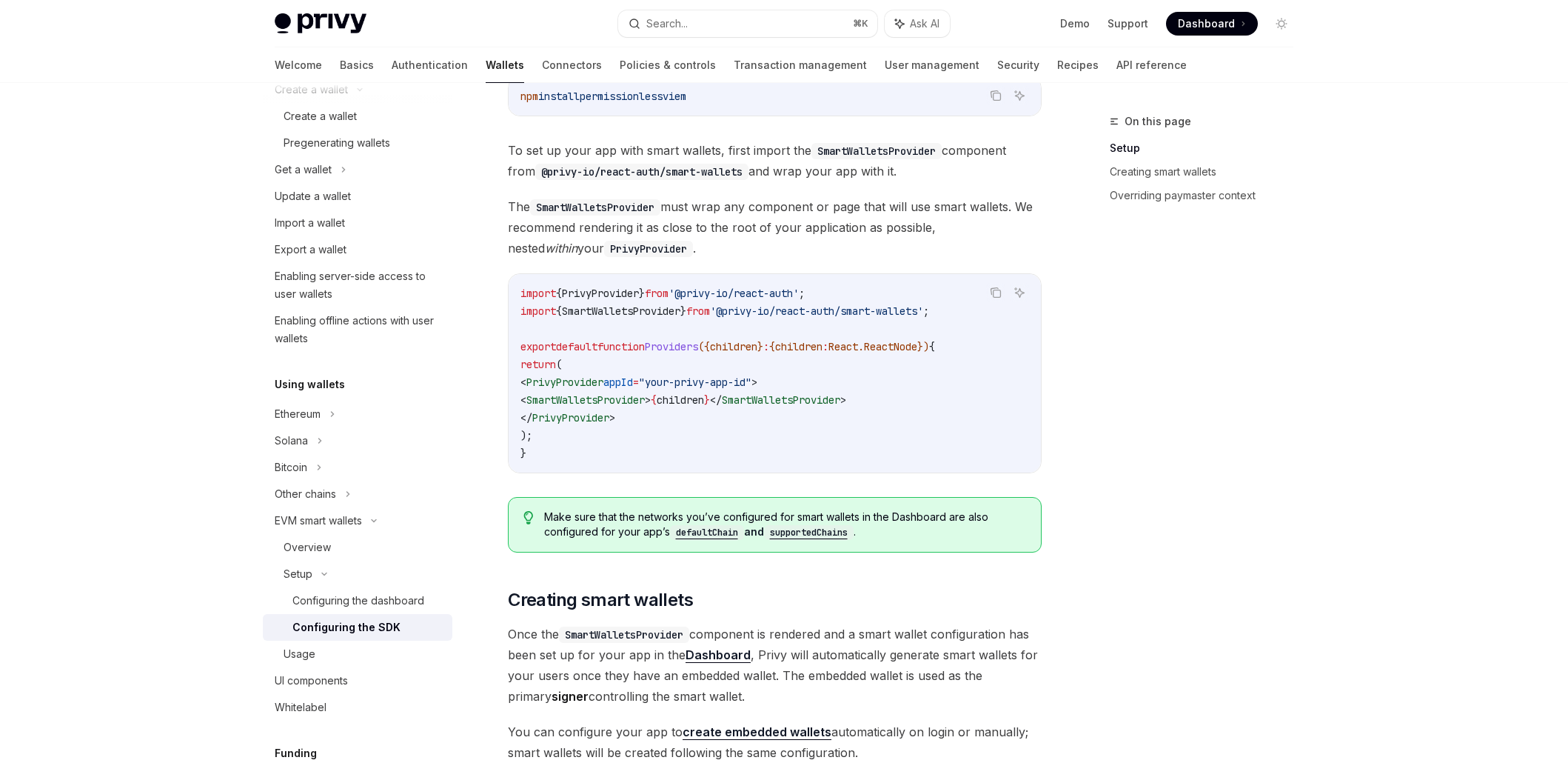
scroll to position [415, 0]
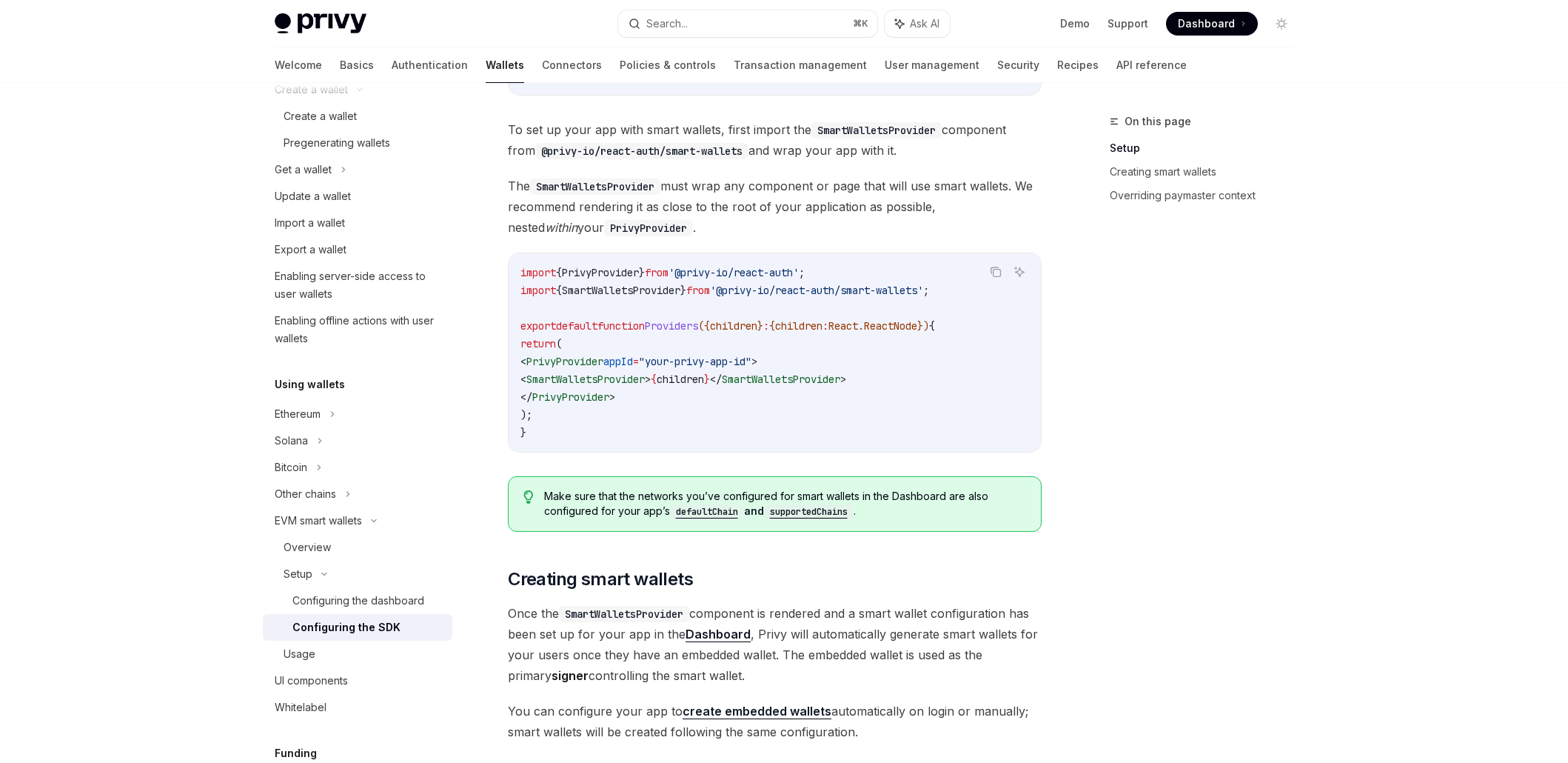
click at [719, 511] on code "defaultChain" at bounding box center [707, 512] width 74 height 15
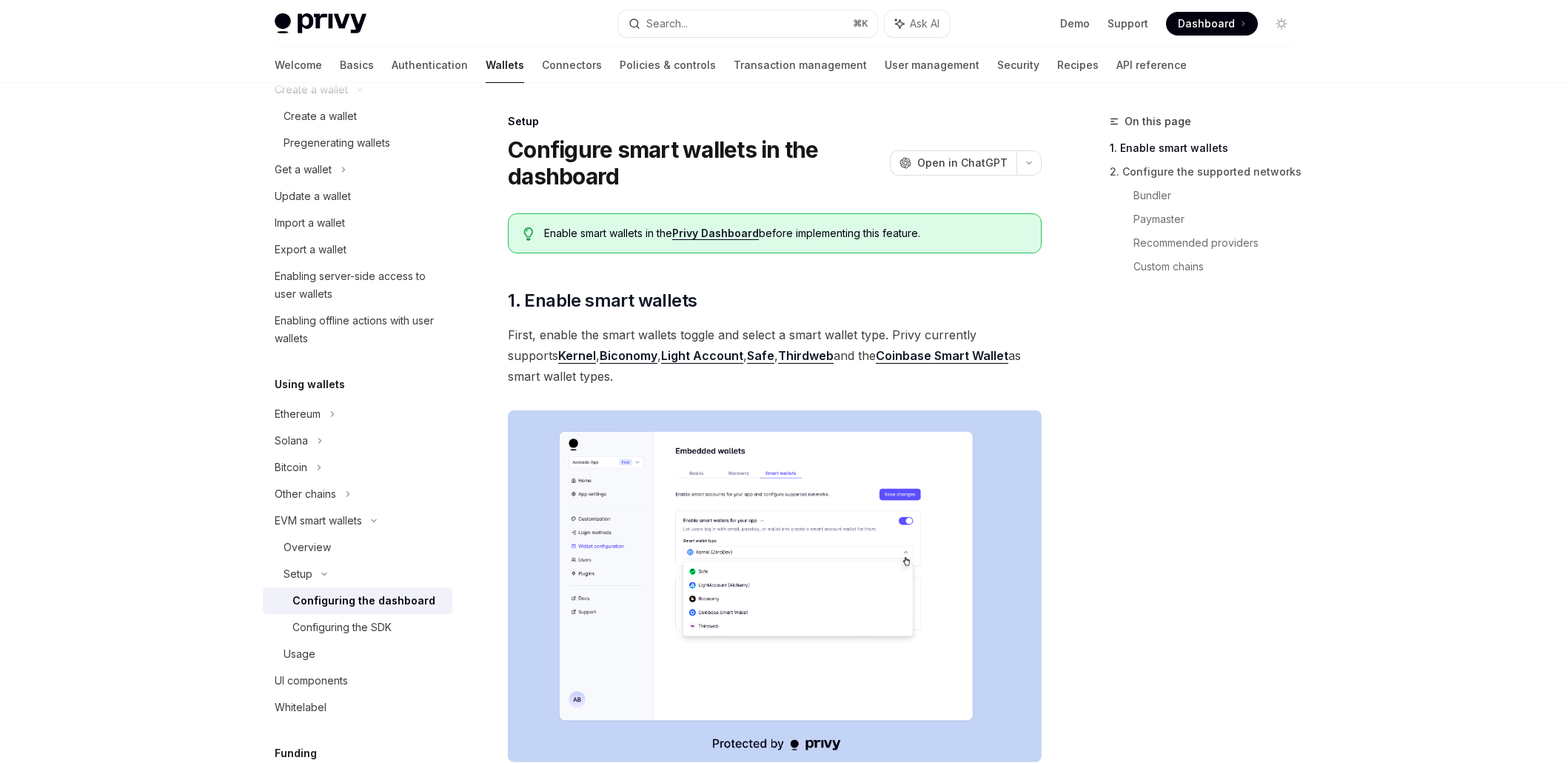
click at [719, 232] on link "Privy Dashboard" at bounding box center [715, 233] width 87 height 14
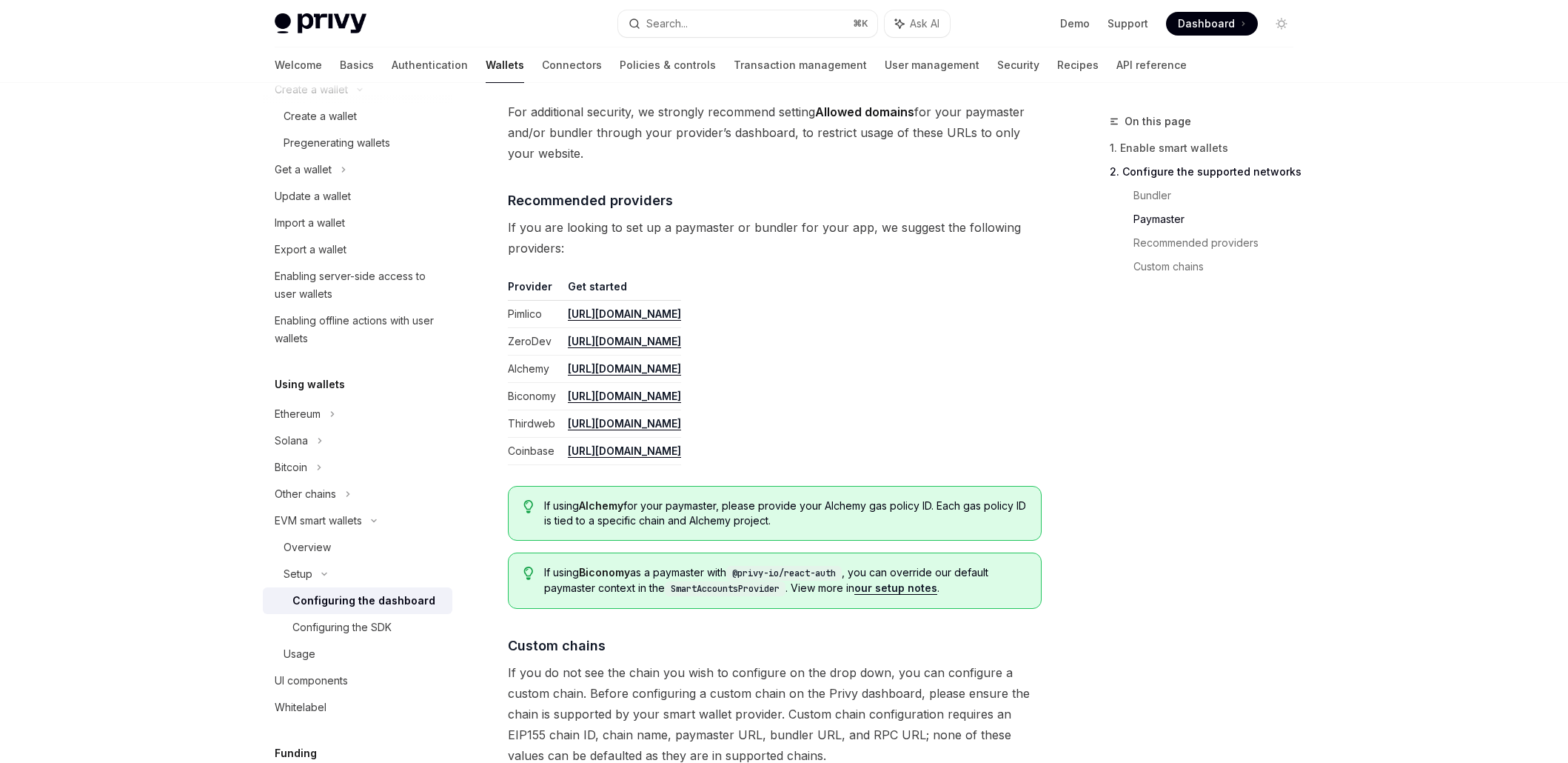
scroll to position [1881, 0]
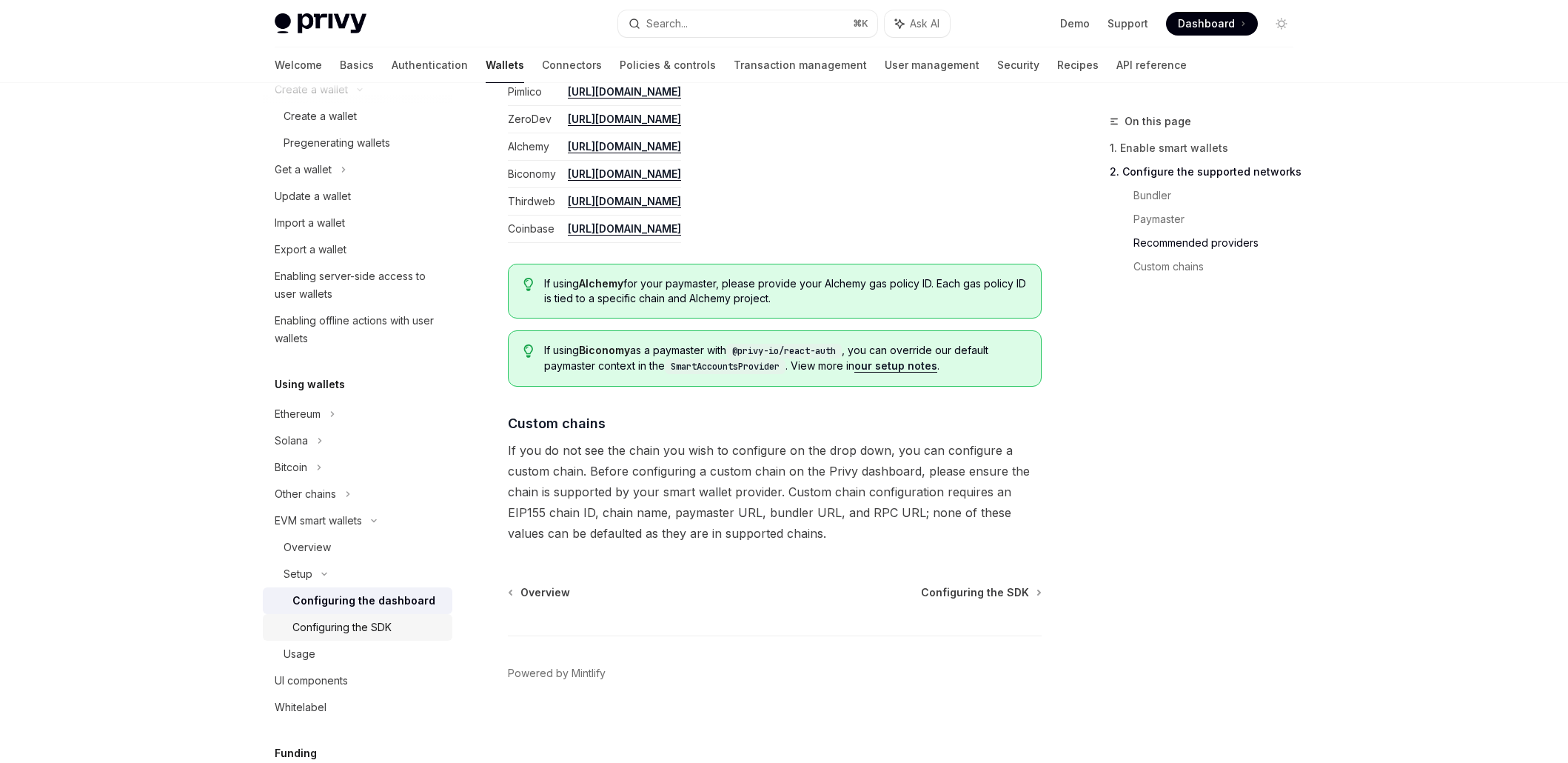
click at [366, 627] on div "Configuring the SDK" at bounding box center [342, 627] width 99 height 18
type textarea "*"
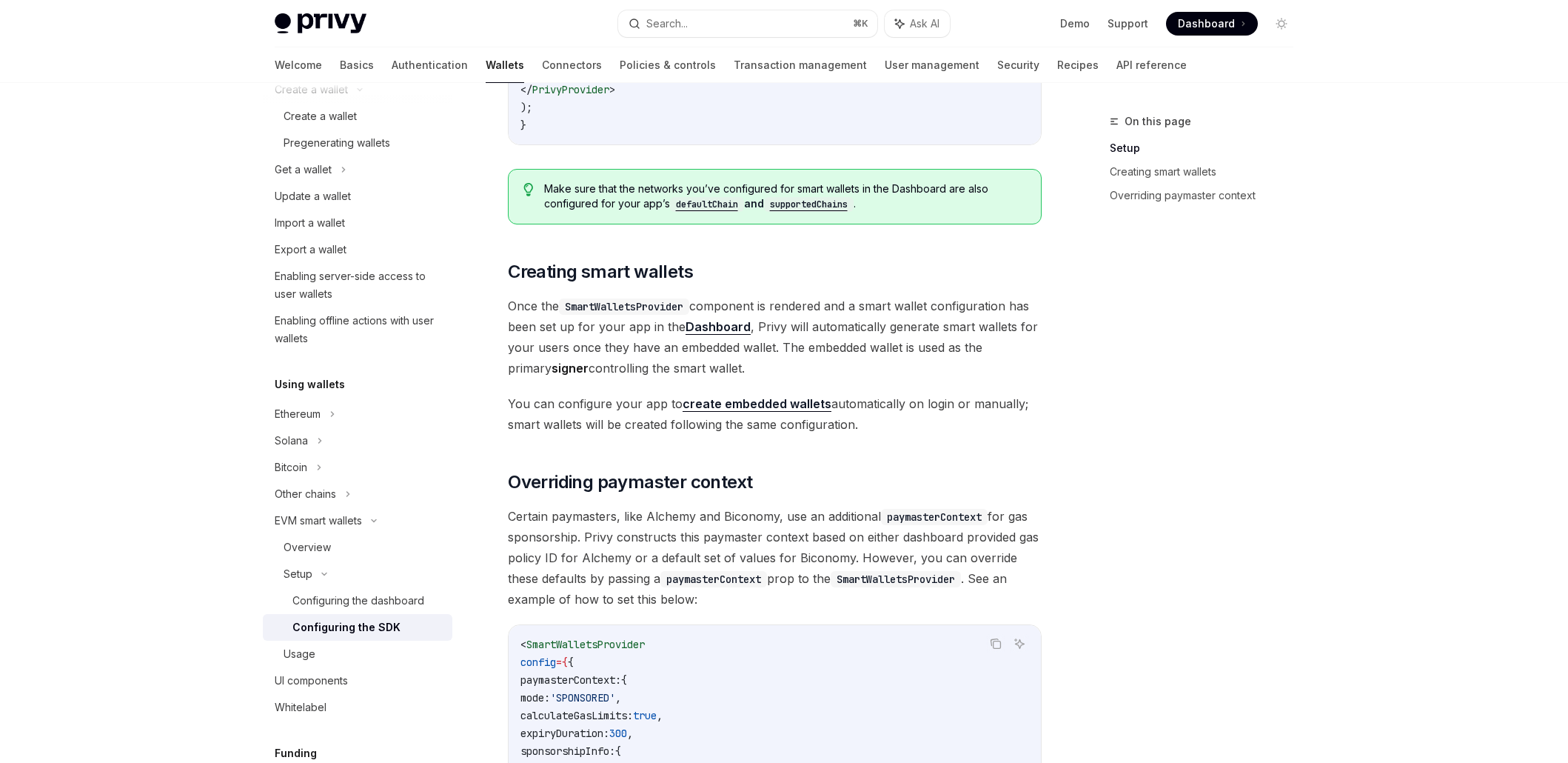
scroll to position [724, 0]
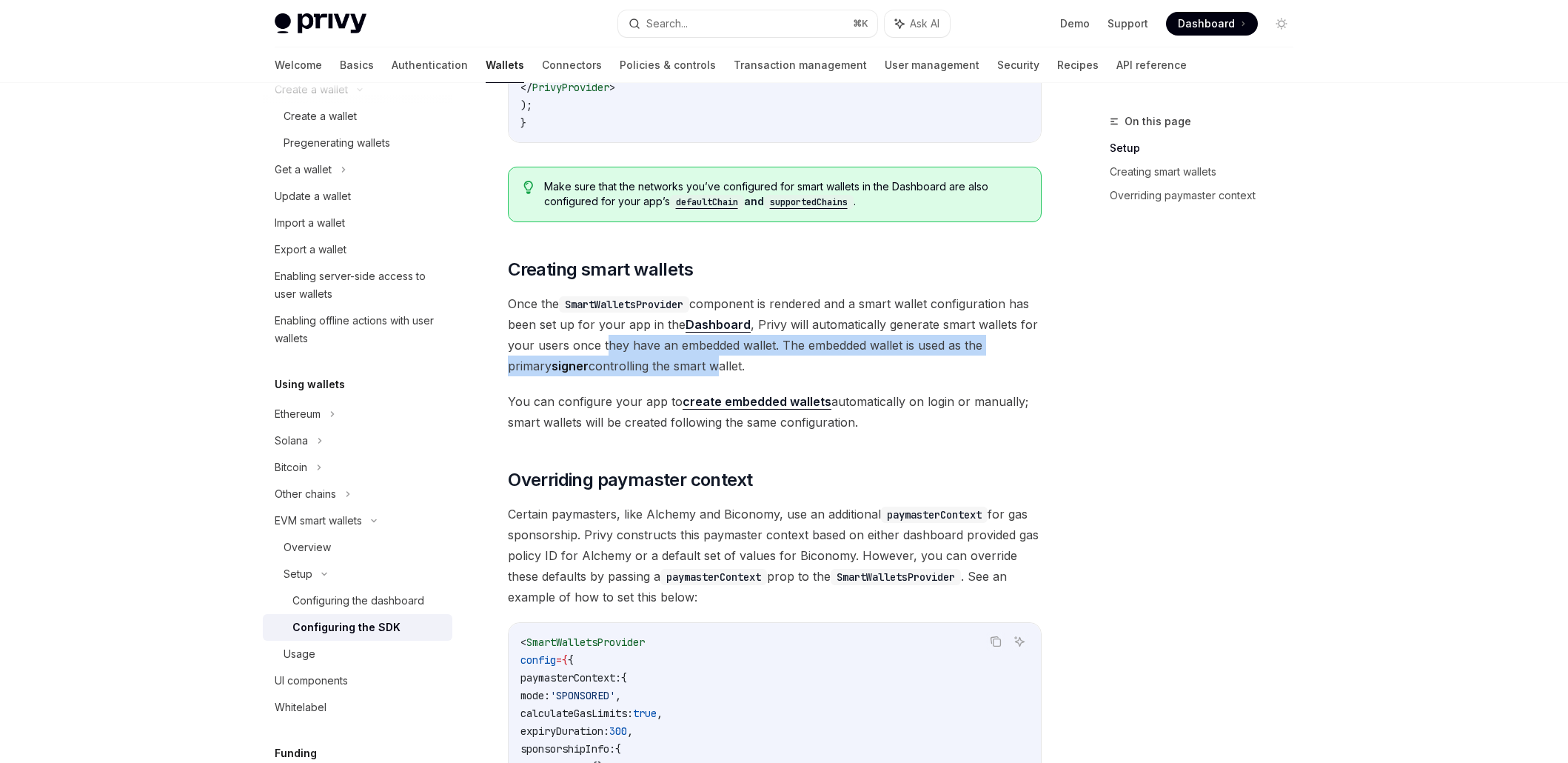
drag, startPoint x: 668, startPoint y: 358, endPoint x: 572, endPoint y: 325, distance: 101.5
click at [585, 329] on span "Once the SmartWalletsProvider component is rendered and a smart wallet configur…" at bounding box center [774, 335] width 534 height 83
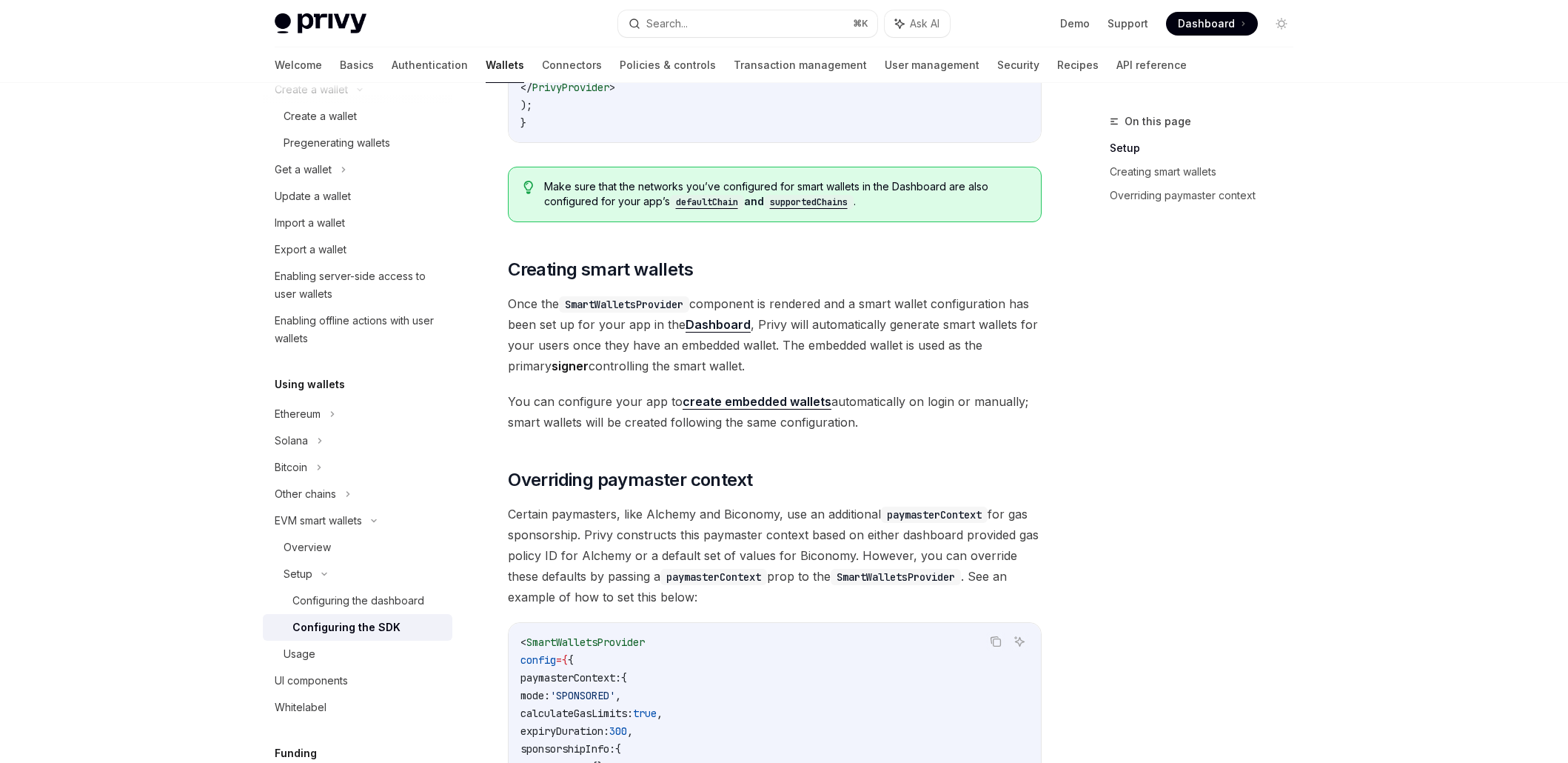
click at [572, 325] on span "Once the SmartWalletsProvider component is rendered and a smart wallet configur…" at bounding box center [774, 335] width 534 height 83
